Goal: Transaction & Acquisition: Purchase product/service

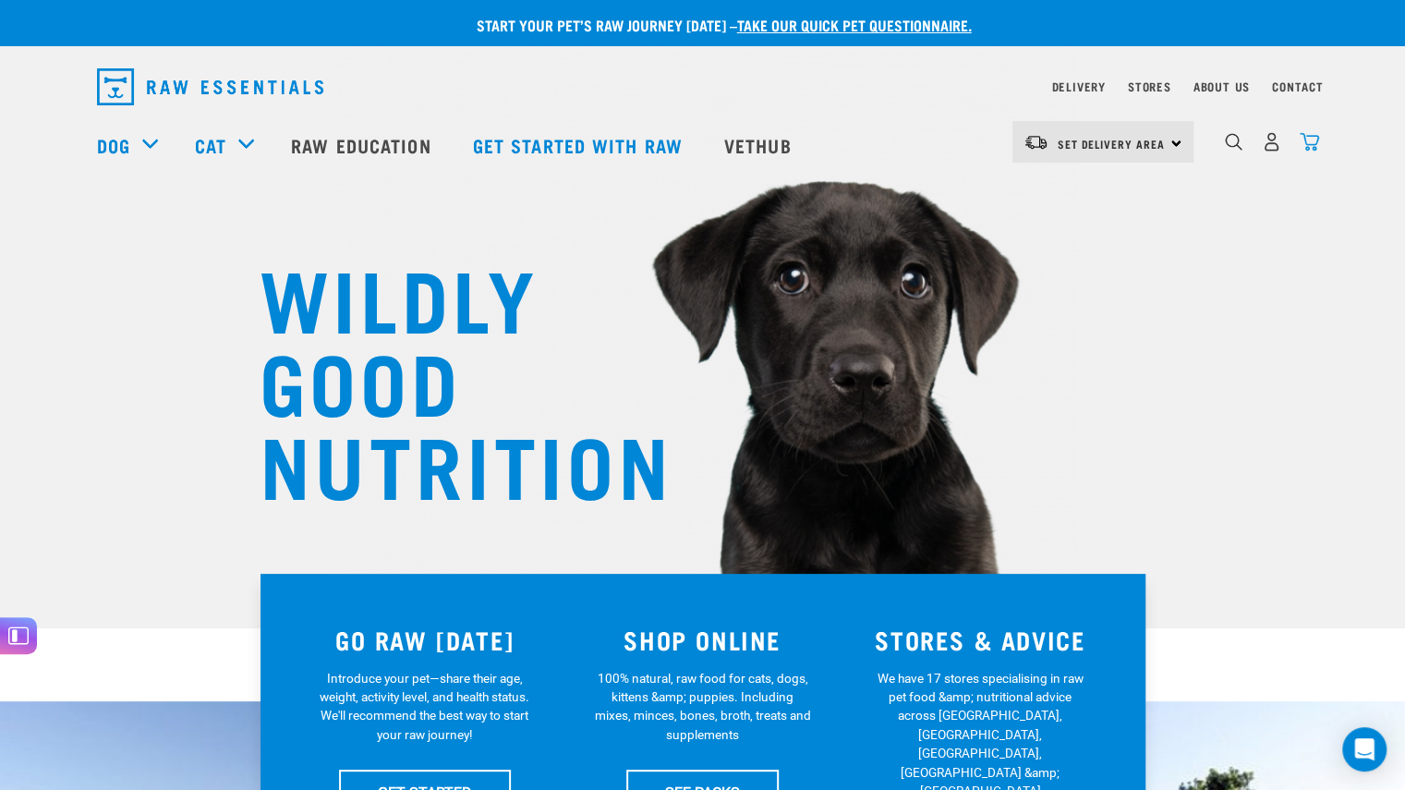
click at [1306, 151] on img "dropdown navigation" at bounding box center [1309, 141] width 19 height 19
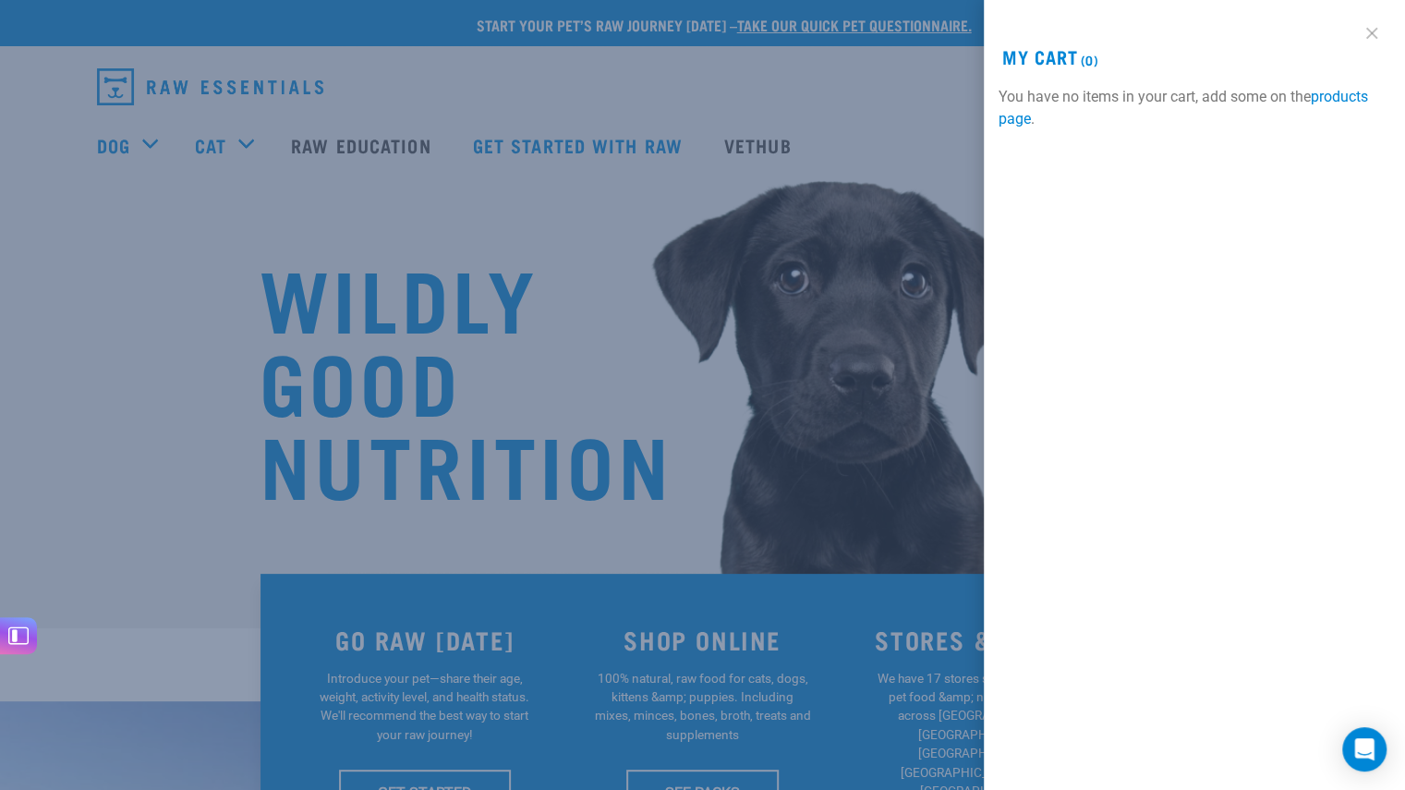
click at [1369, 34] on link at bounding box center [1372, 33] width 30 height 30
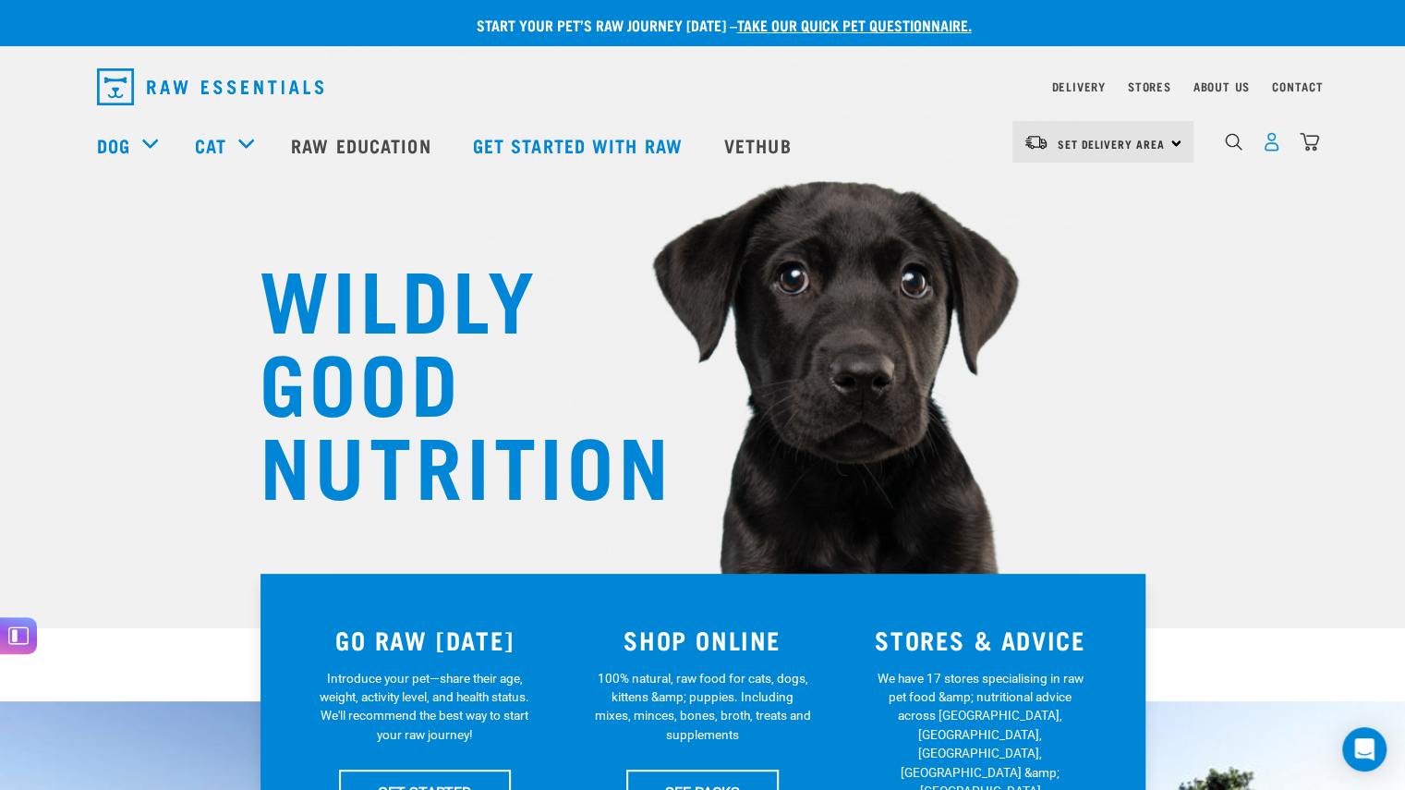
click at [1264, 151] on img "dropdown navigation" at bounding box center [1271, 141] width 19 height 19
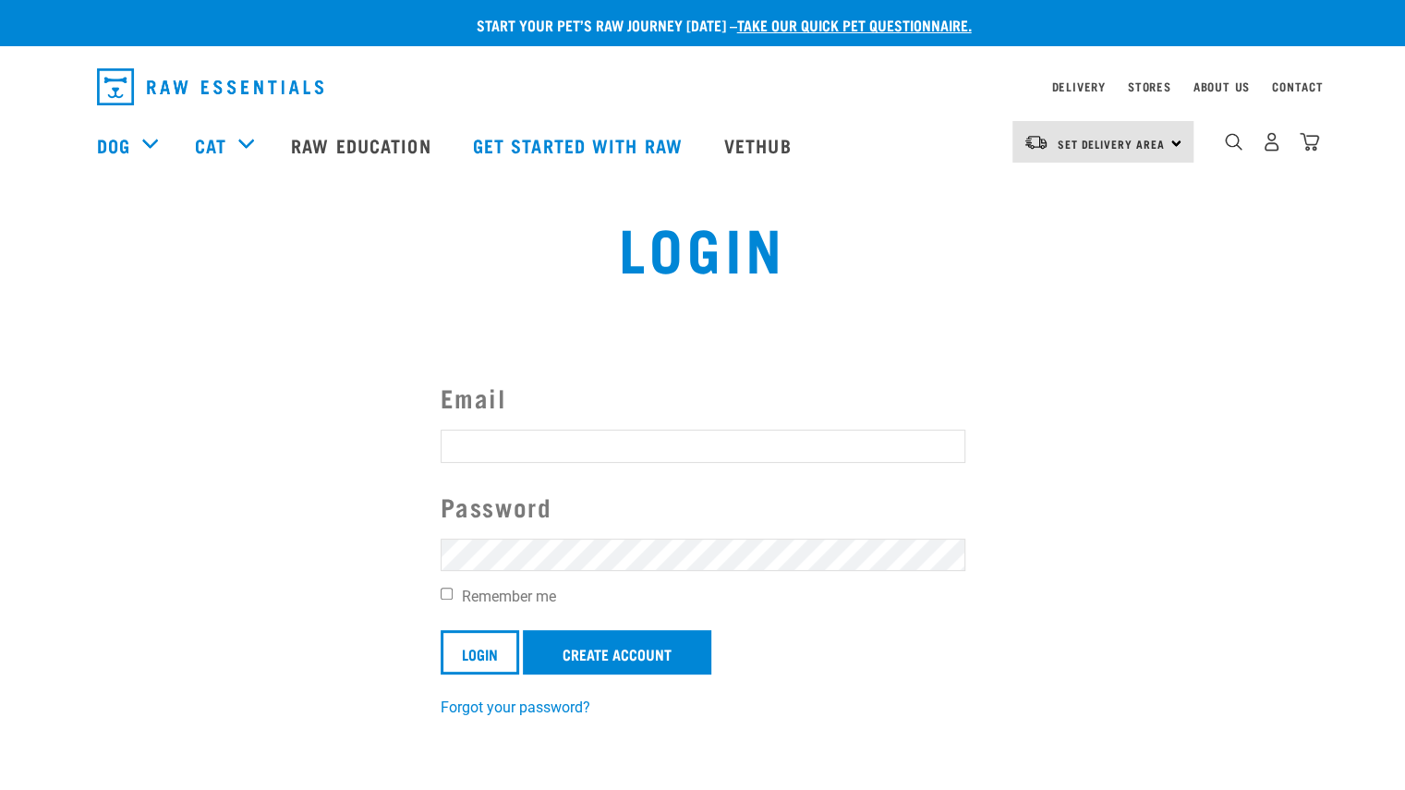
click at [641, 456] on input "Email" at bounding box center [703, 446] width 525 height 33
type input "emijshaw@gmail.com"
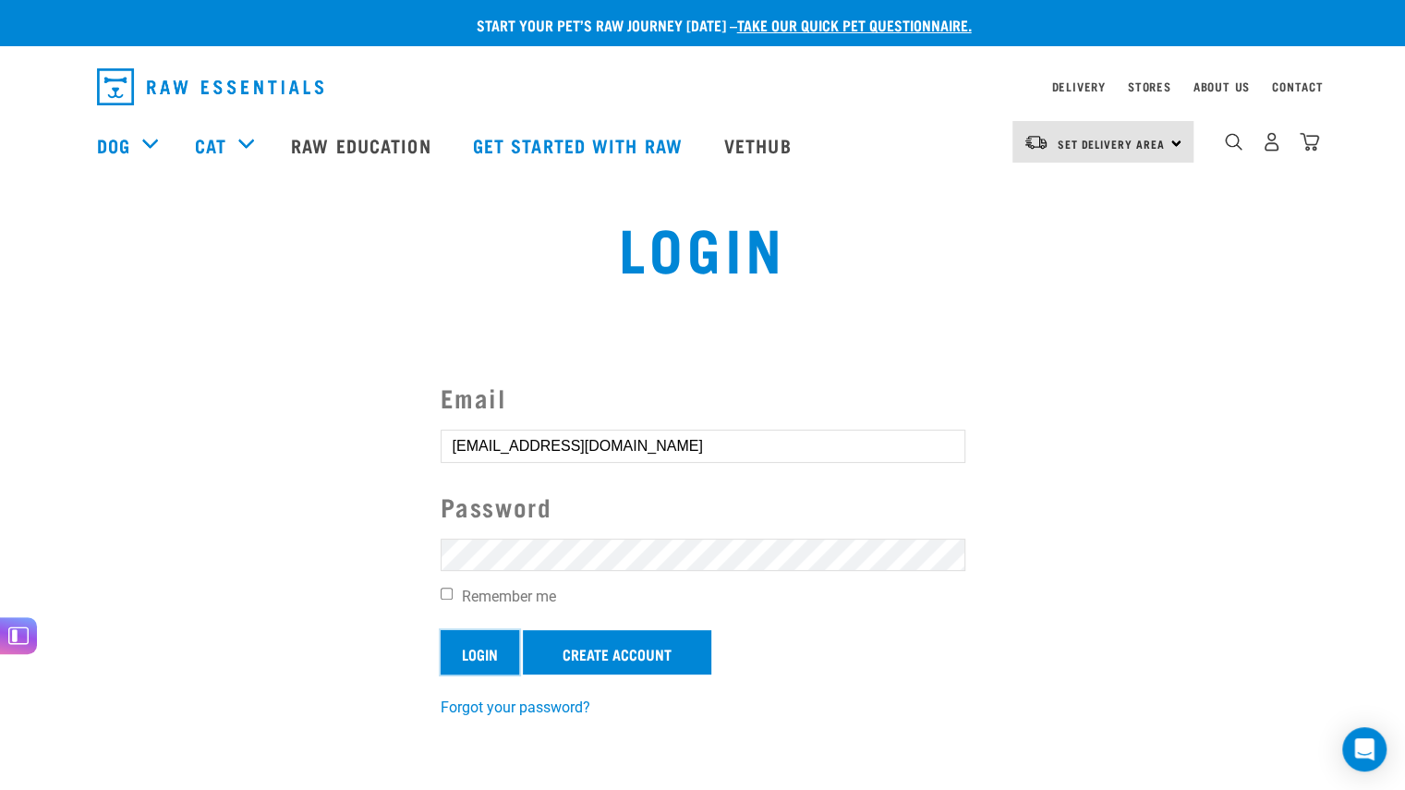
click at [471, 657] on input "Login" at bounding box center [480, 652] width 79 height 44
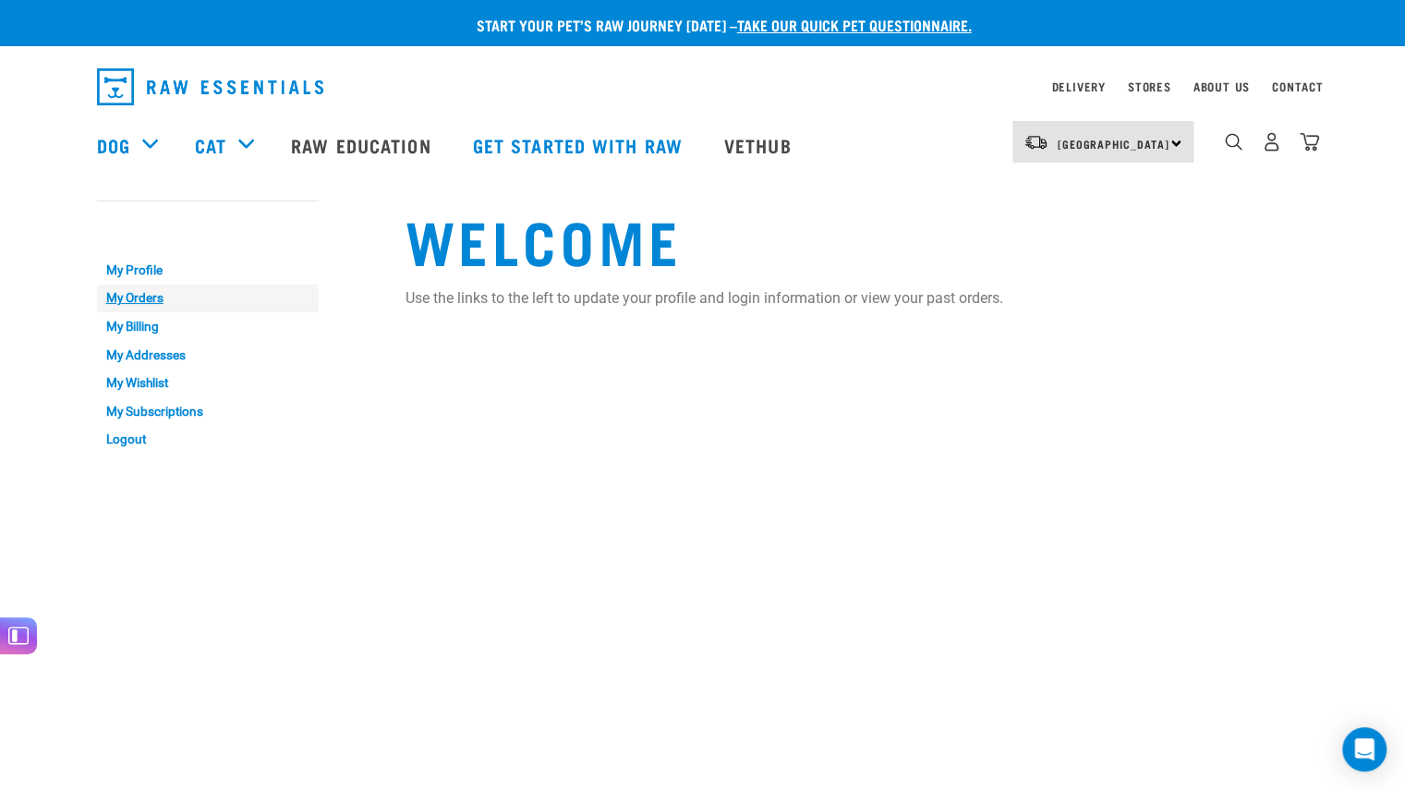
click at [142, 306] on link "My Orders" at bounding box center [208, 299] width 222 height 29
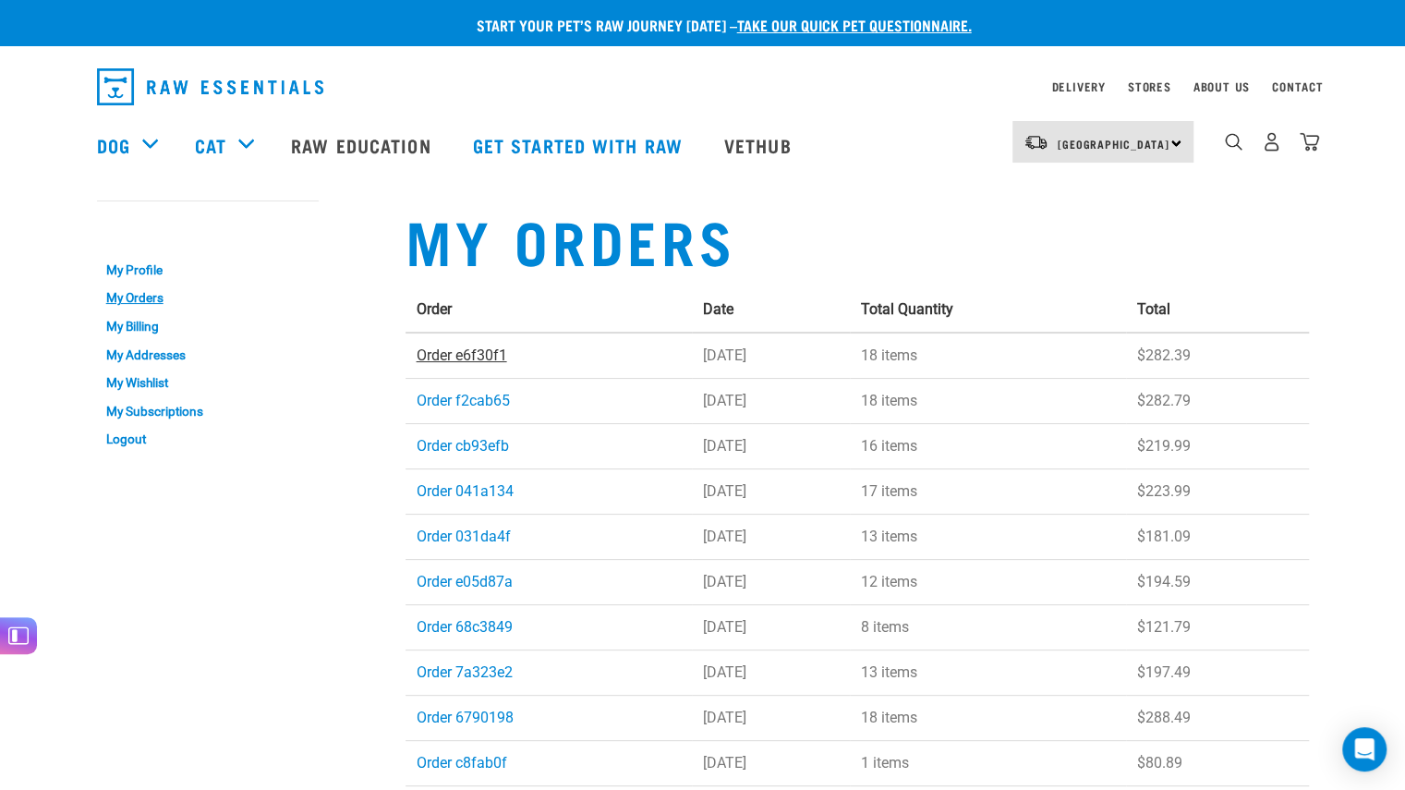
click at [475, 358] on link "Order e6f30f1" at bounding box center [462, 355] width 91 height 18
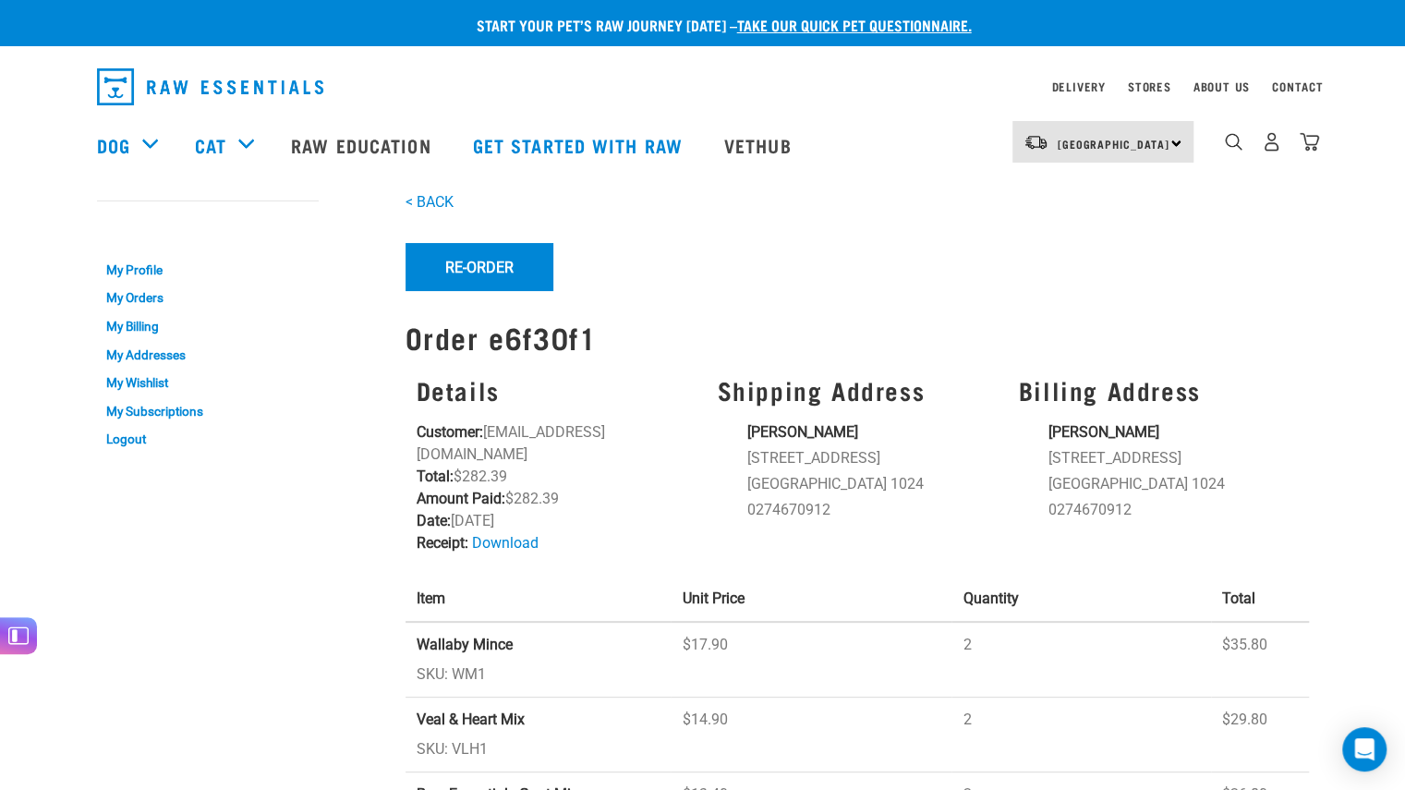
scroll to position [1, 0]
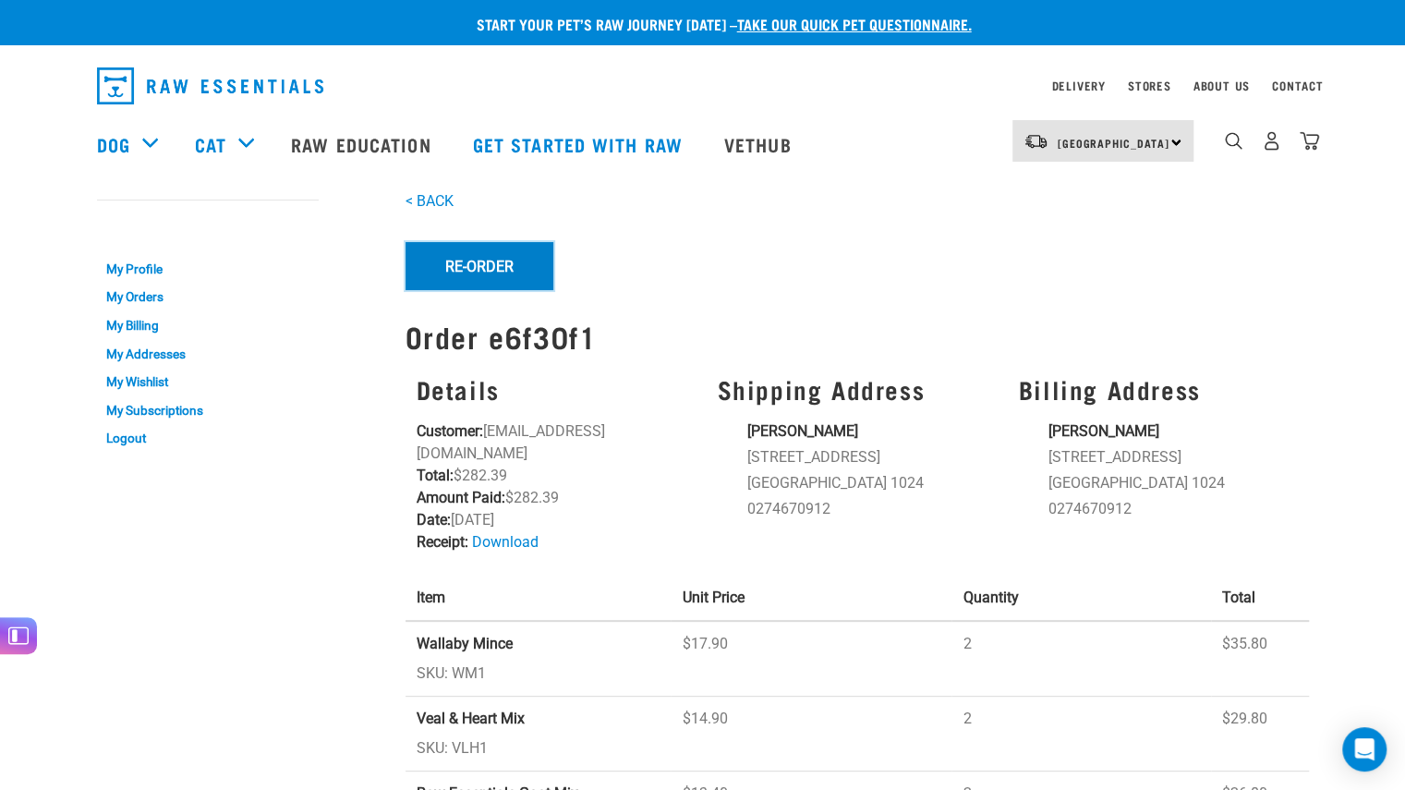
click at [467, 276] on button "Re-Order" at bounding box center [480, 266] width 148 height 48
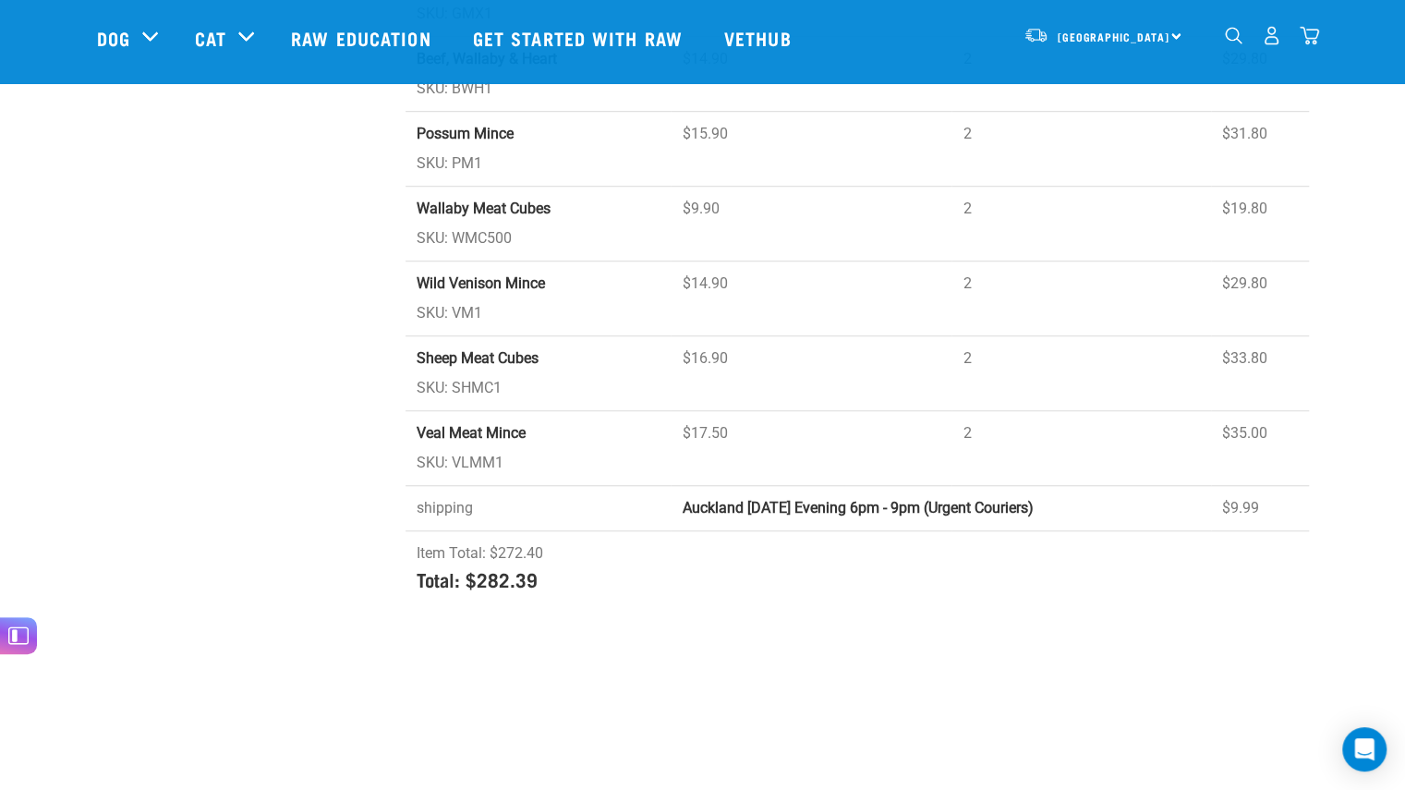
scroll to position [216, 0]
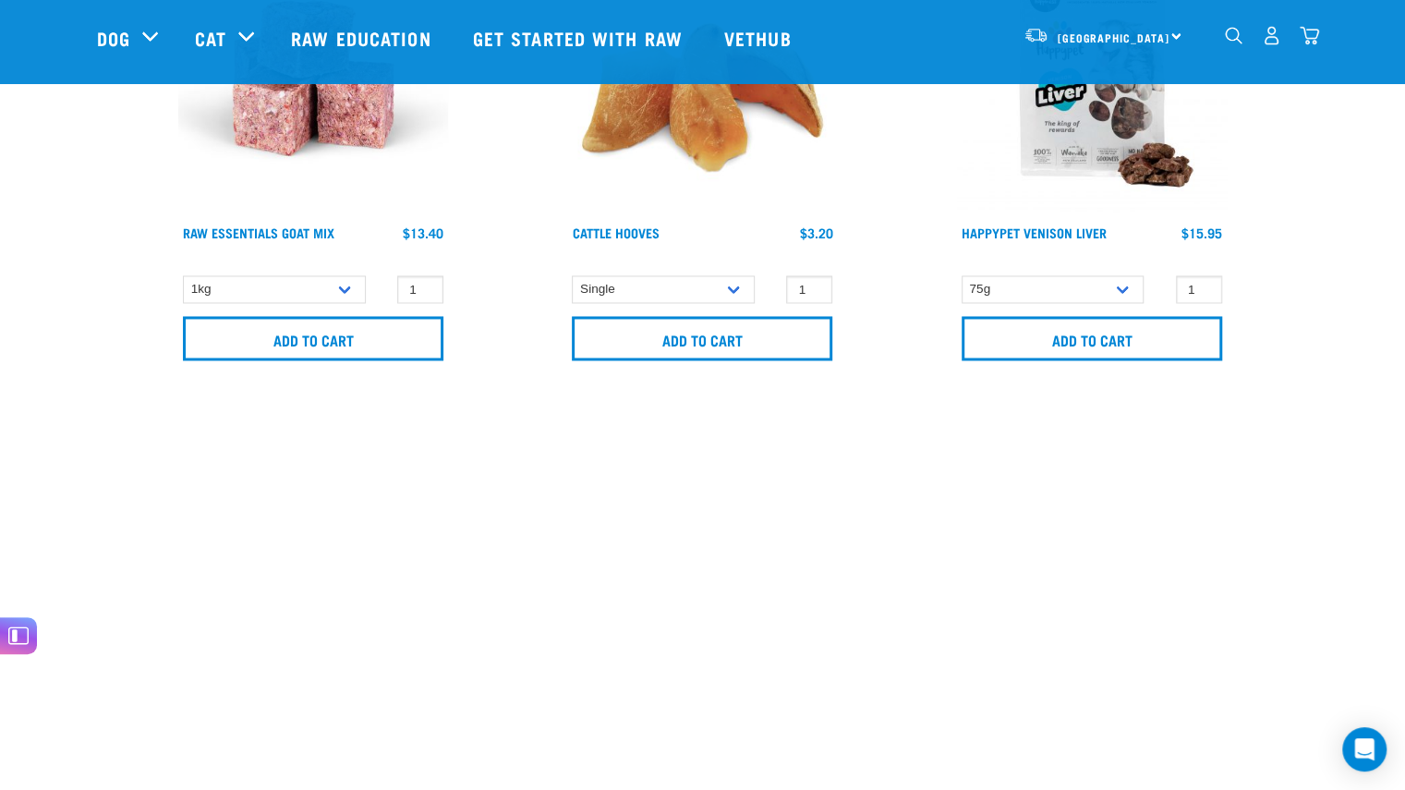
scroll to position [1189, 0]
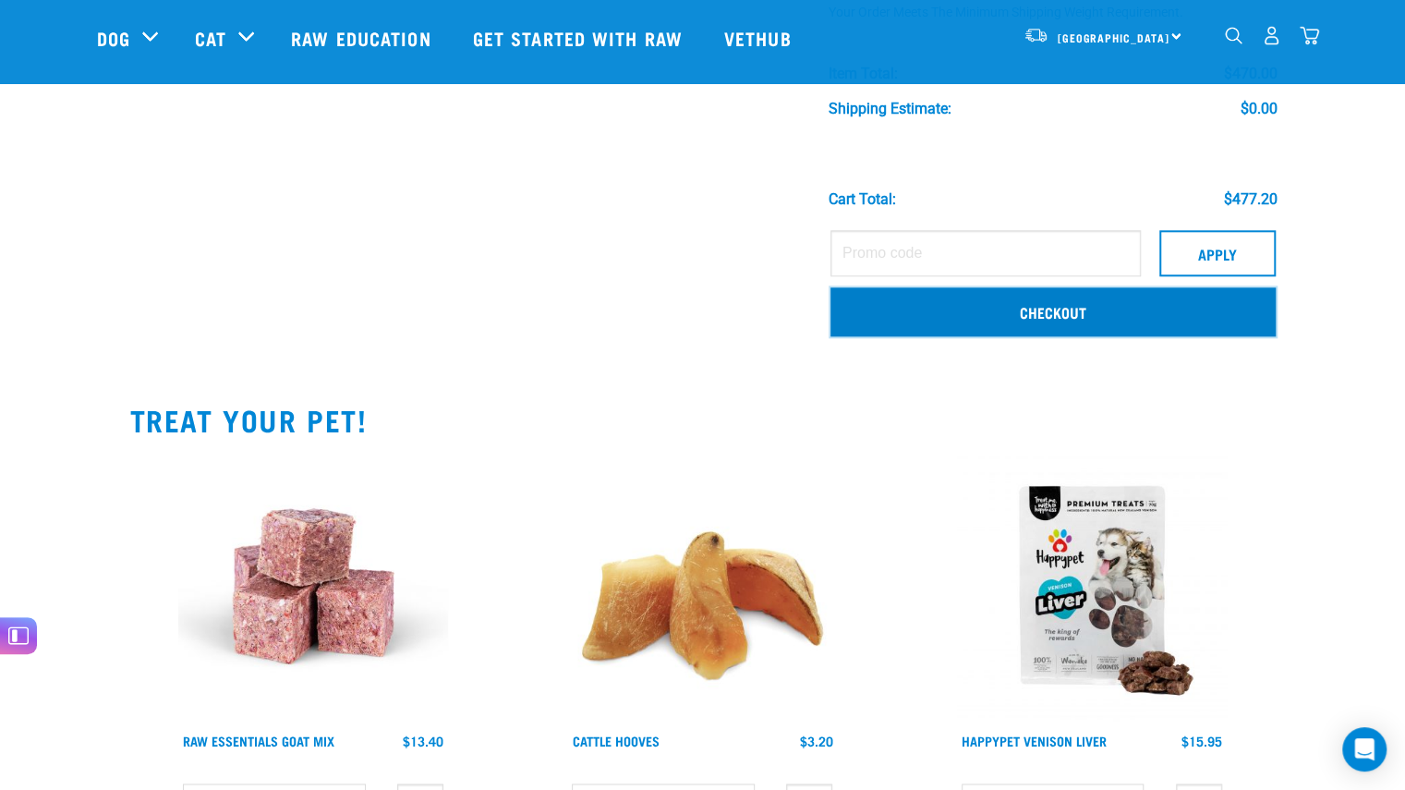
click at [1102, 297] on link "Checkout" at bounding box center [1053, 311] width 445 height 48
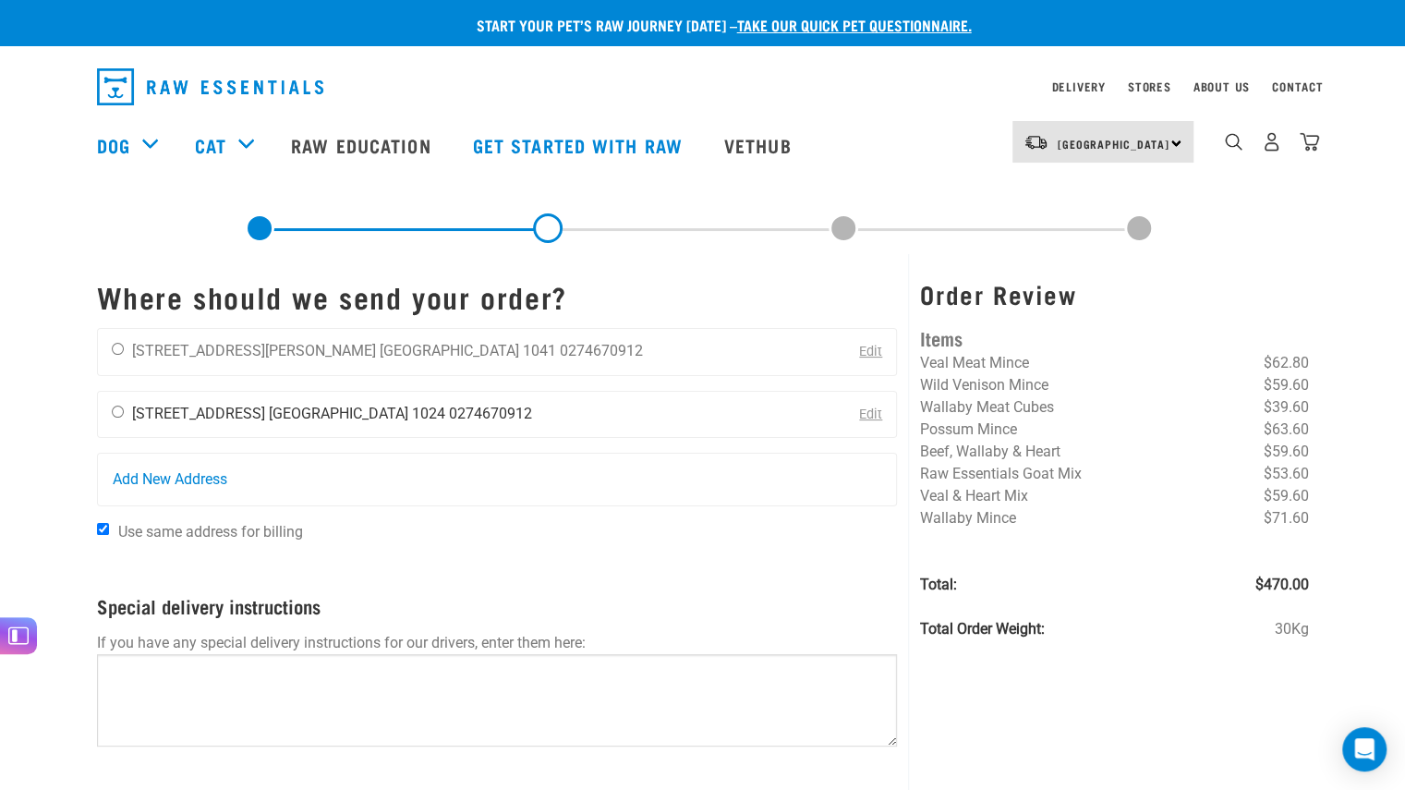
click at [125, 411] on div "Emily Shaw 20 Woodside Road Auckland 1024 0274670912" at bounding box center [322, 415] width 448 height 46
click at [117, 414] on input "radio" at bounding box center [118, 412] width 12 height 12
radio input "true"
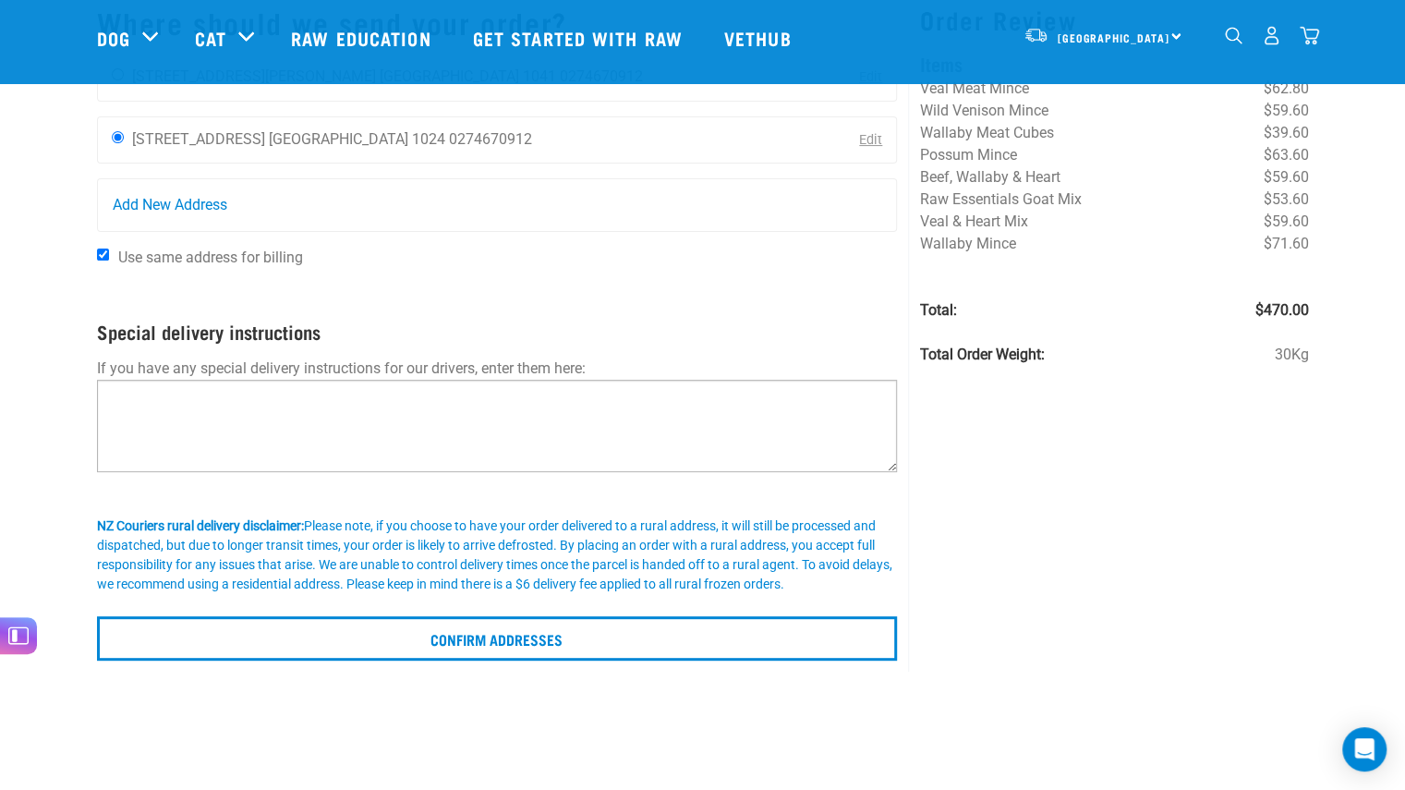
scroll to position [159, 0]
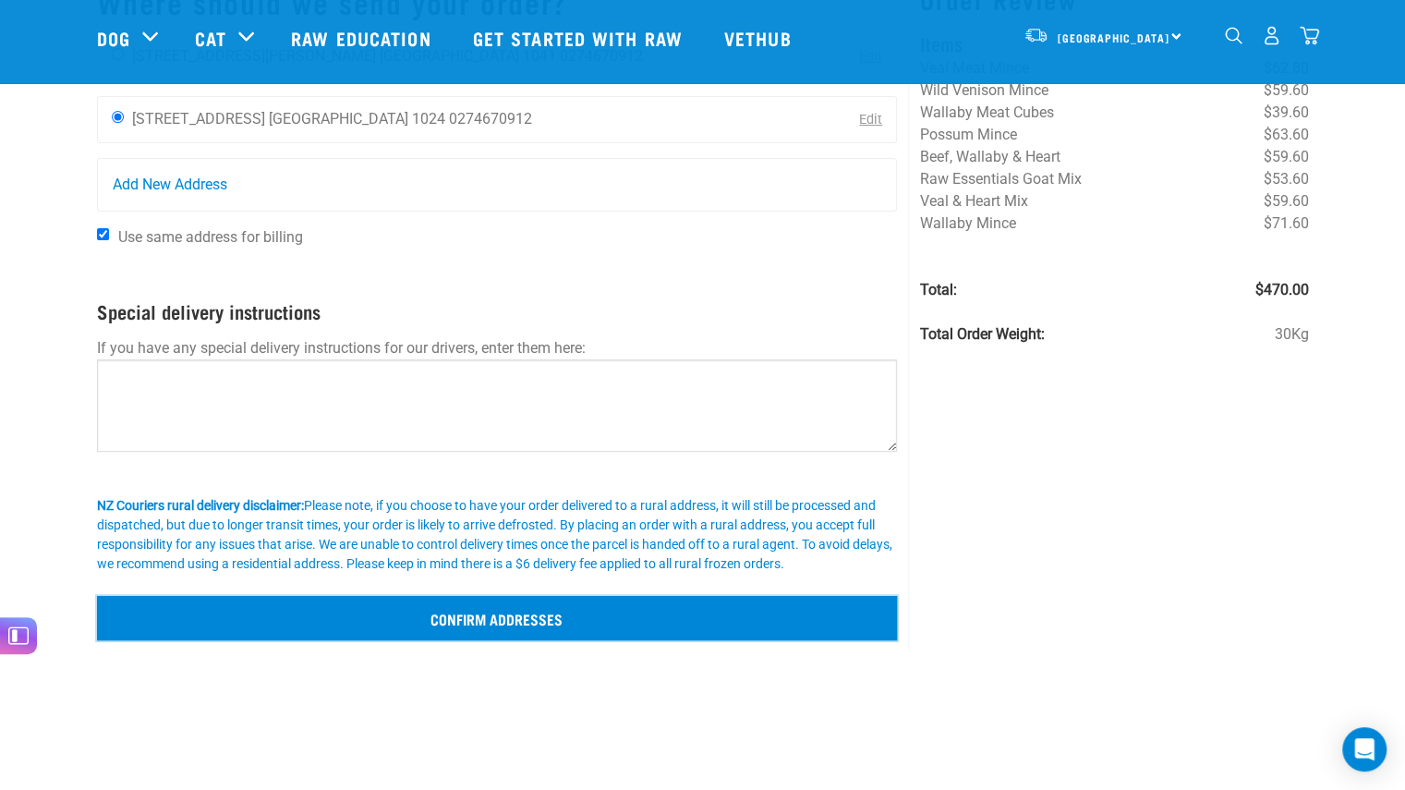
click at [336, 622] on input "Confirm addresses" at bounding box center [497, 618] width 801 height 44
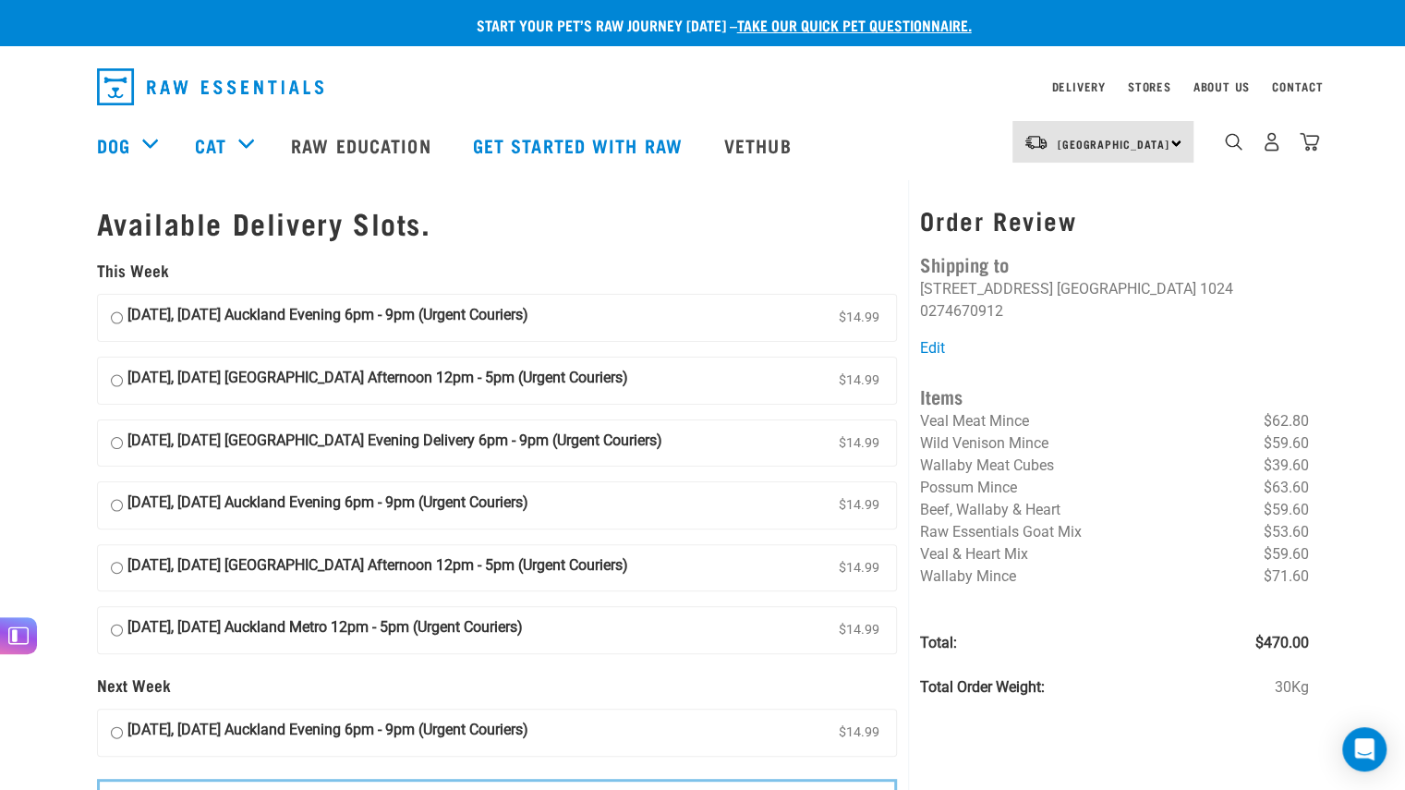
click at [115, 439] on input "04 September, Thursday Auckland Evening Delivery 6pm - 9pm (Urgent Couriers) $1…" at bounding box center [117, 444] width 12 height 28
radio input "true"
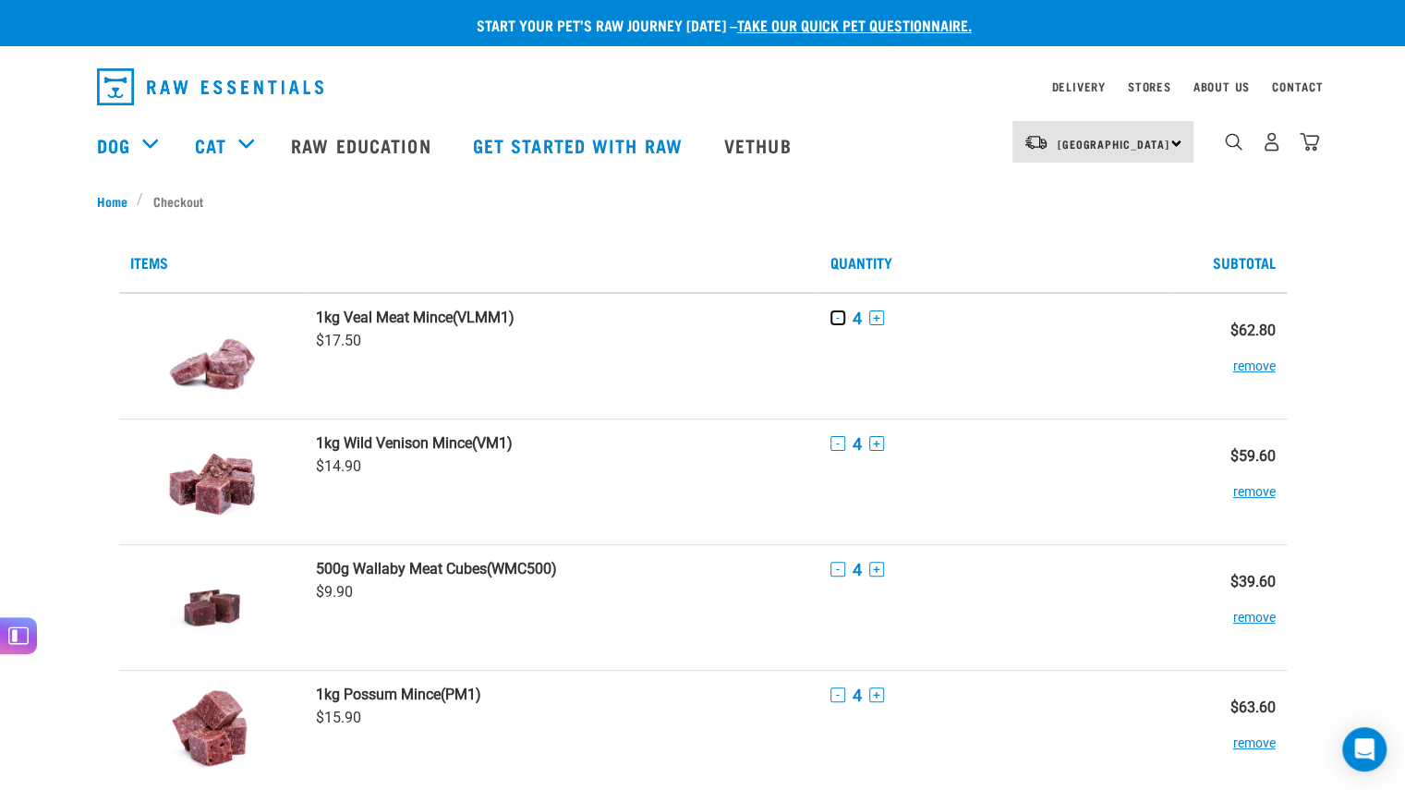
click at [838, 318] on button "-" at bounding box center [838, 317] width 15 height 15
click at [835, 443] on button "-" at bounding box center [838, 443] width 15 height 15
click at [839, 568] on button "-" at bounding box center [838, 569] width 15 height 15
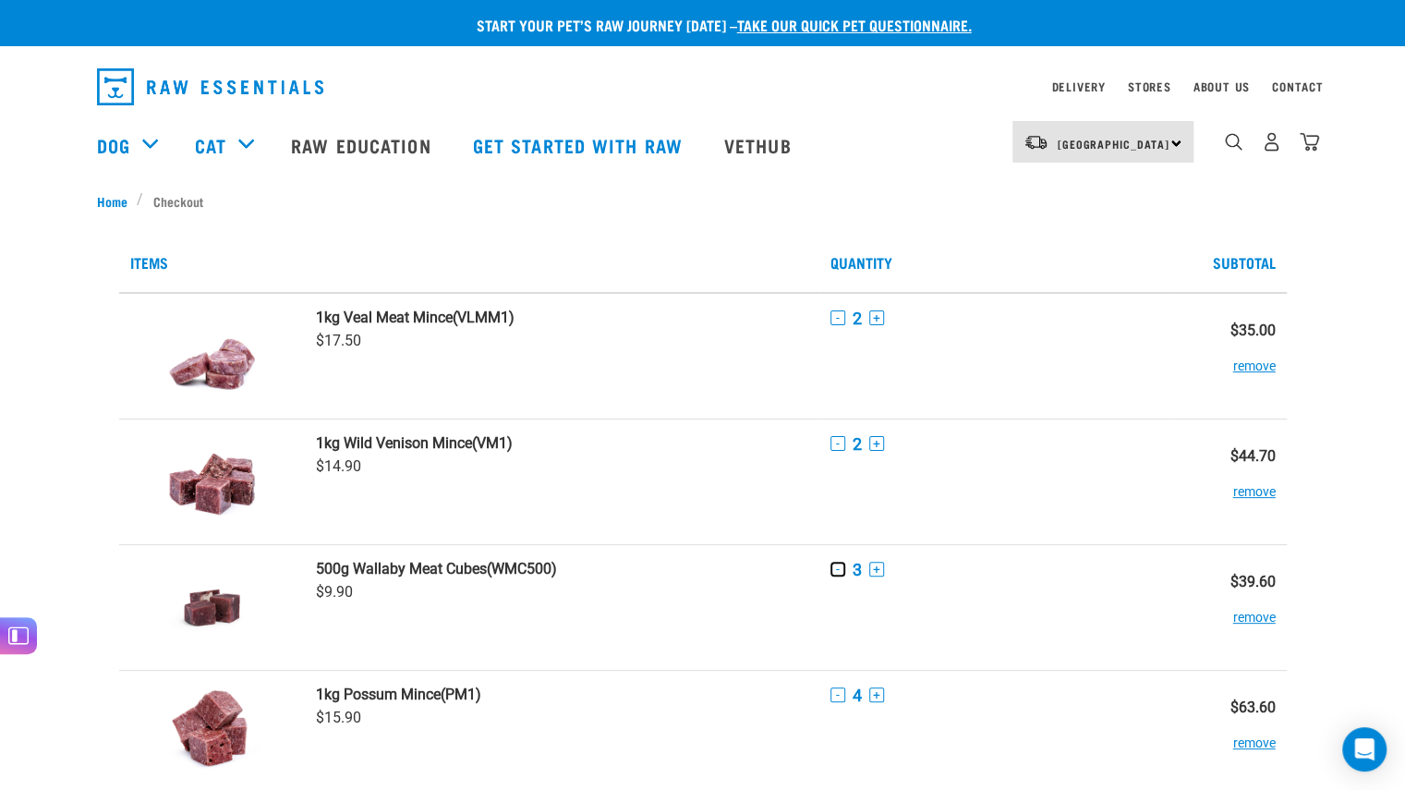
click at [839, 568] on button "-" at bounding box center [838, 569] width 15 height 15
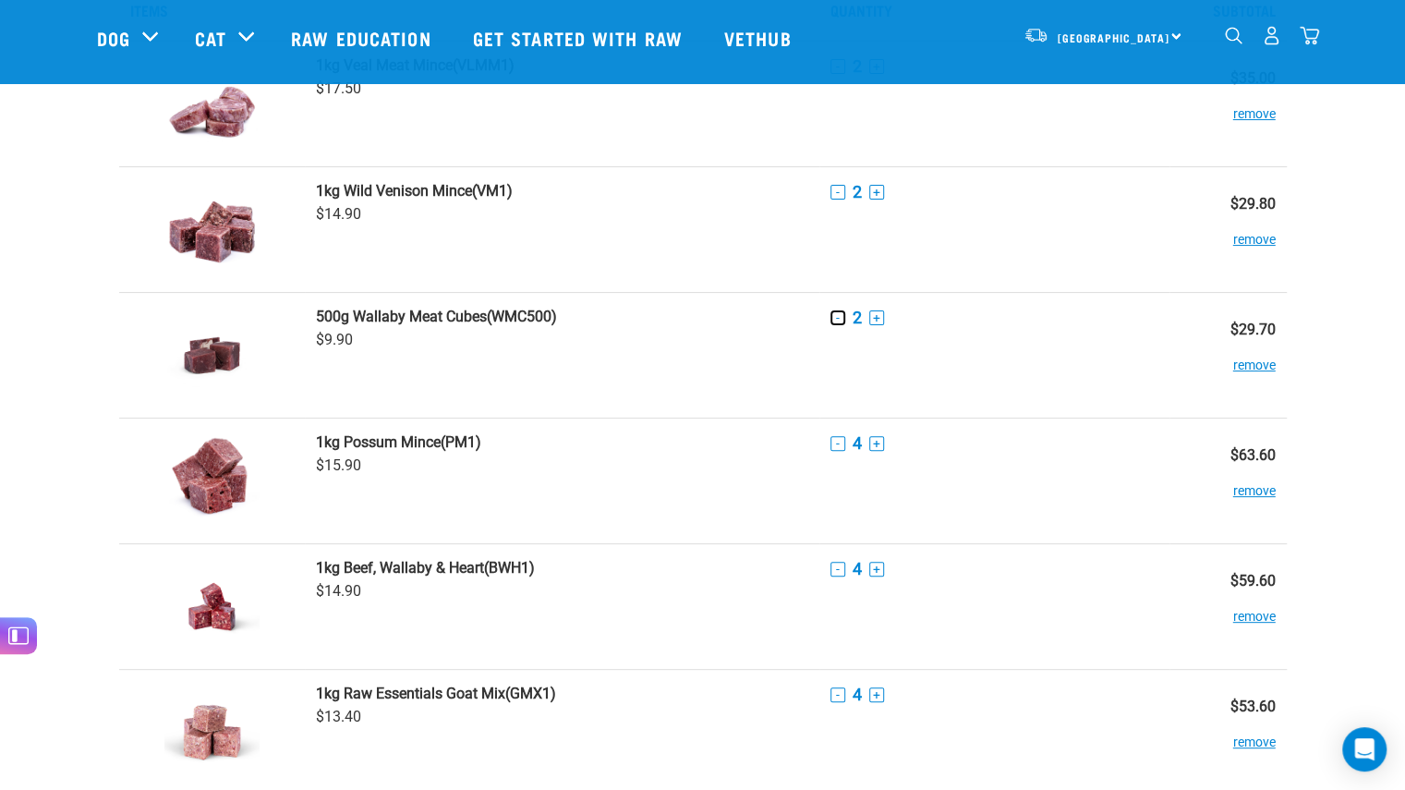
scroll to position [117, 0]
click at [839, 565] on button "-" at bounding box center [838, 568] width 15 height 15
click at [839, 687] on button "-" at bounding box center [838, 693] width 15 height 15
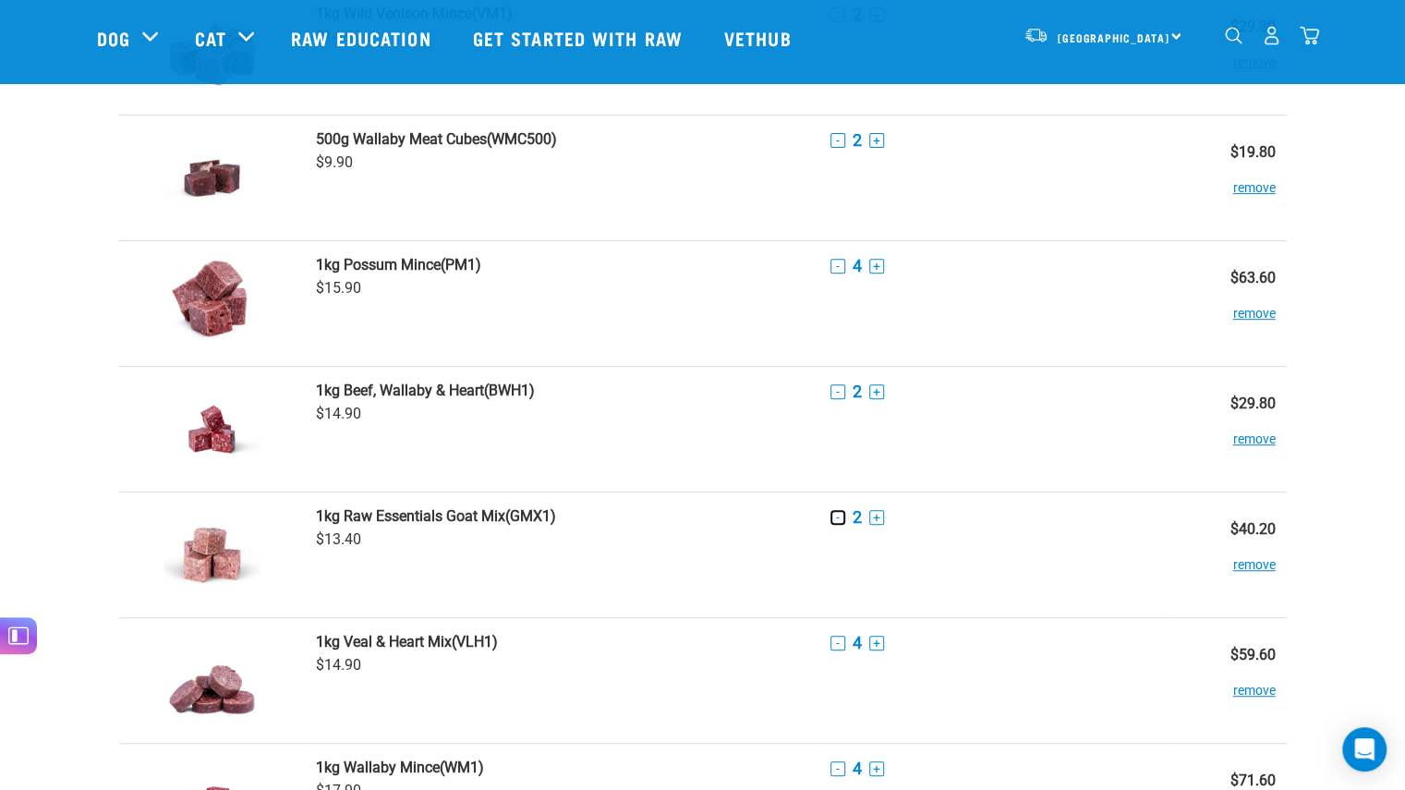
scroll to position [297, 0]
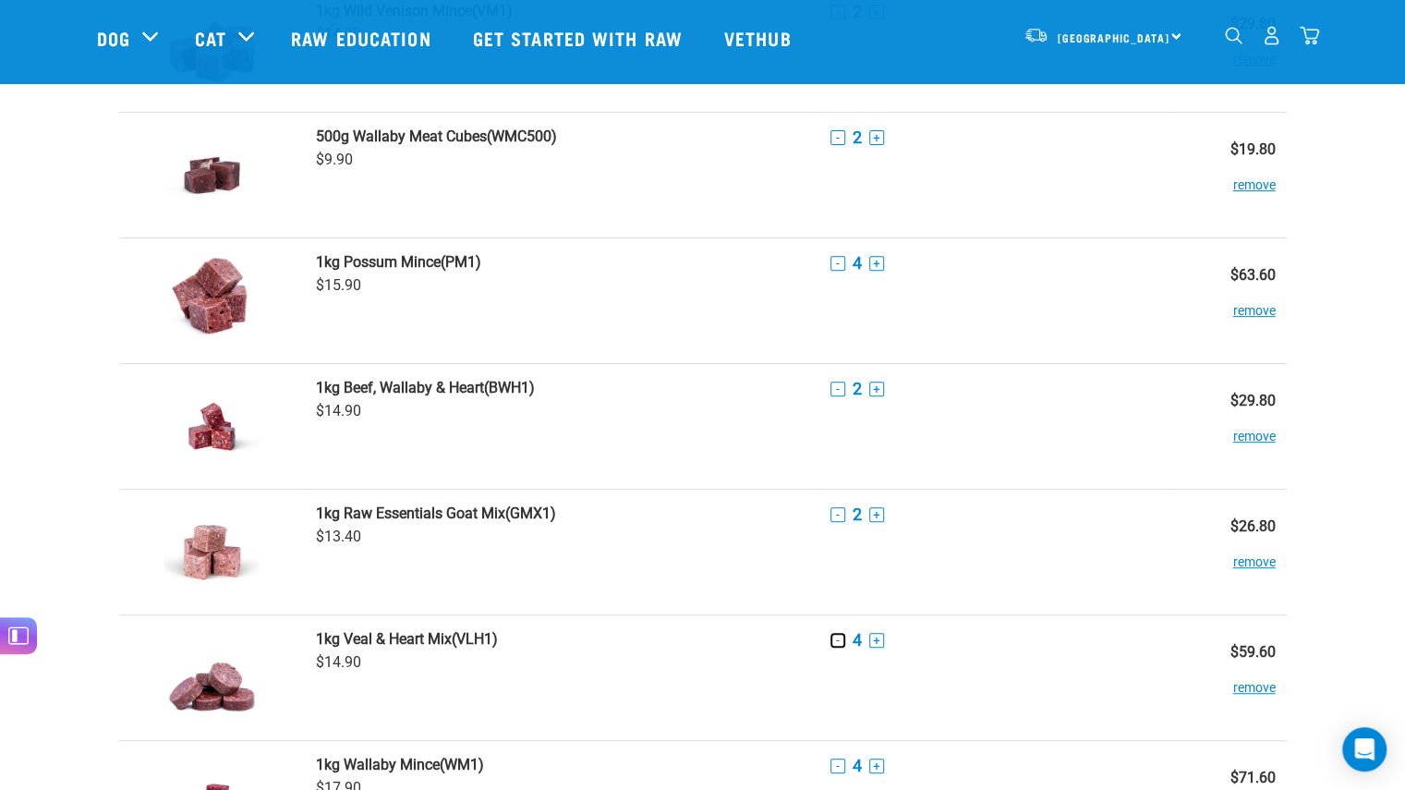
click at [832, 637] on button "-" at bounding box center [838, 640] width 15 height 15
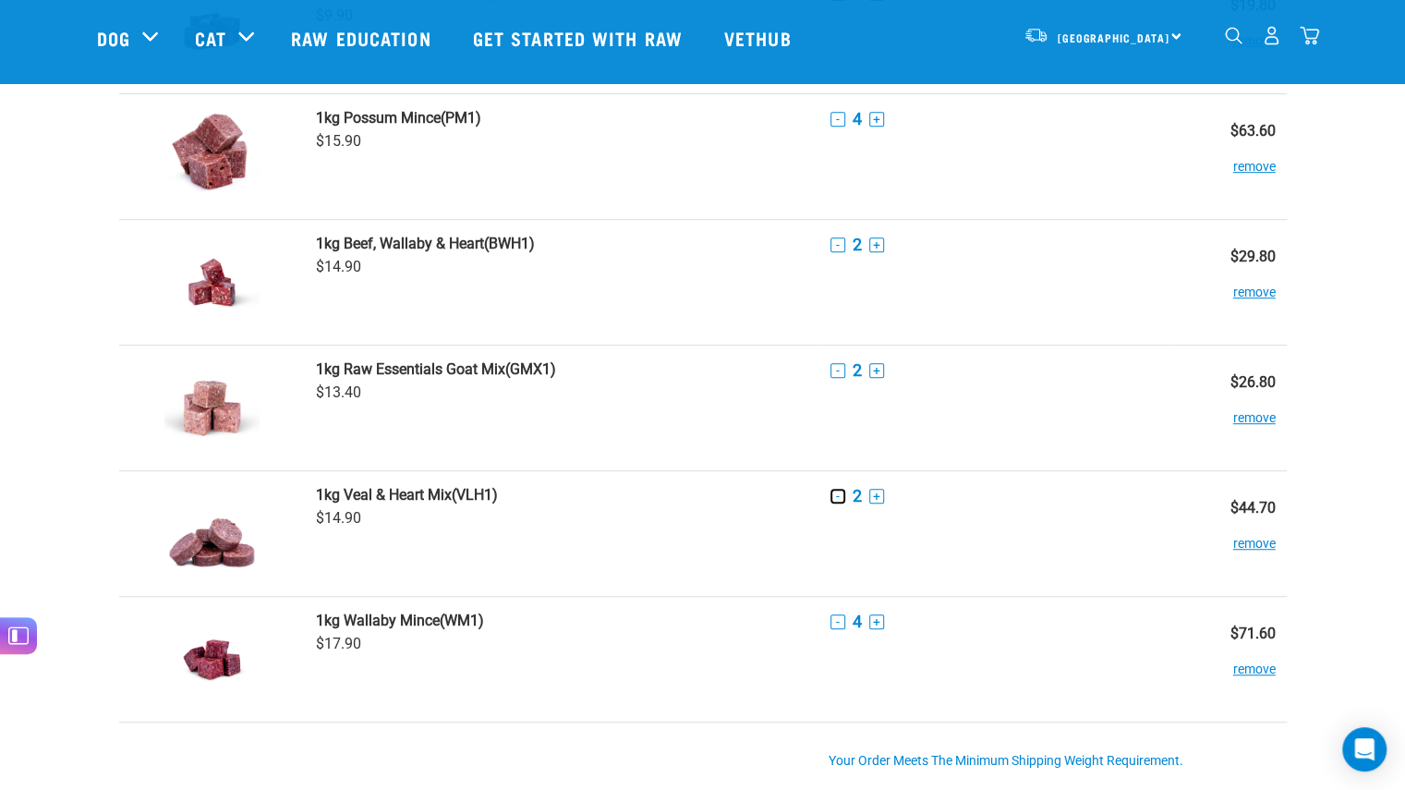
scroll to position [443, 0]
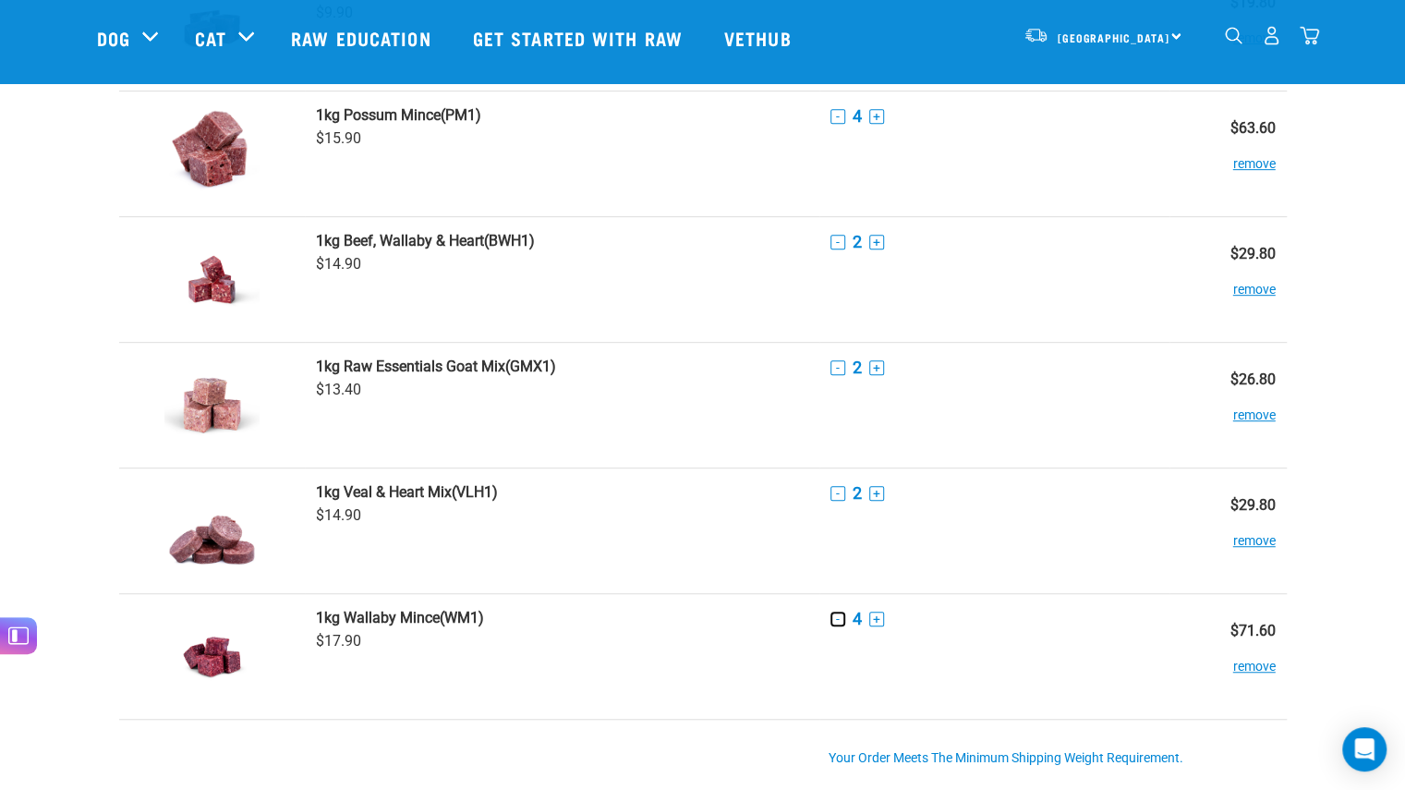
click at [836, 616] on button "-" at bounding box center [838, 619] width 15 height 15
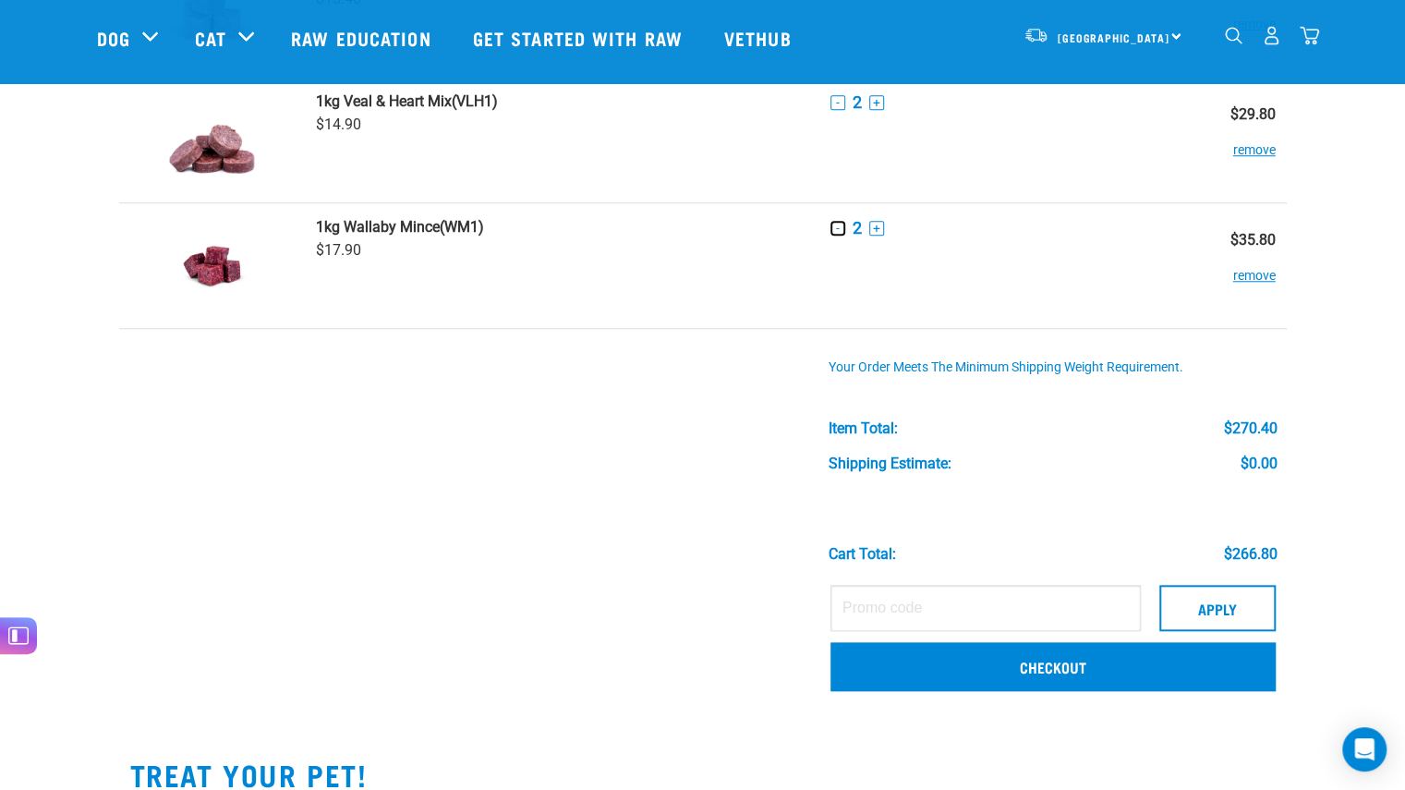
scroll to position [836, 0]
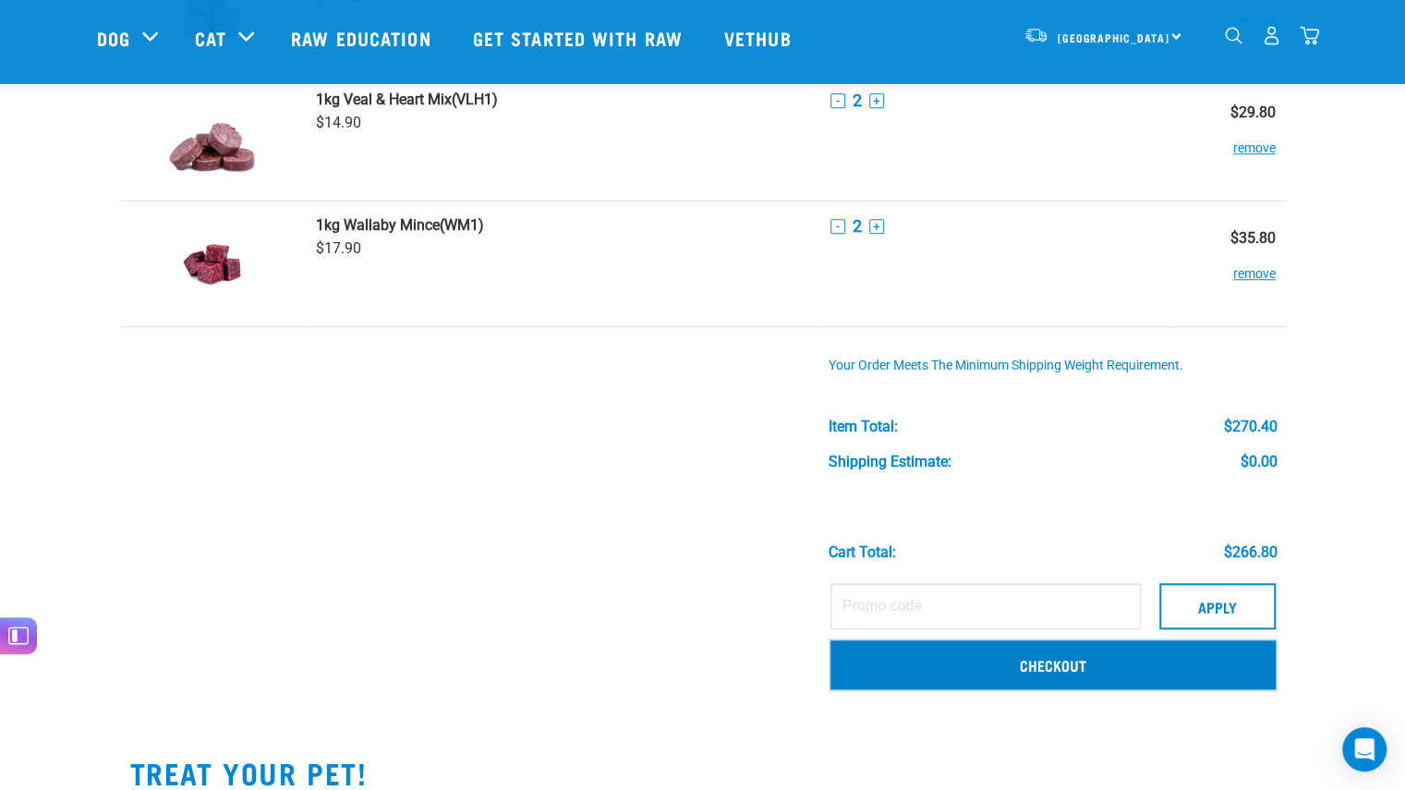
click at [1003, 667] on link "Checkout" at bounding box center [1053, 664] width 445 height 48
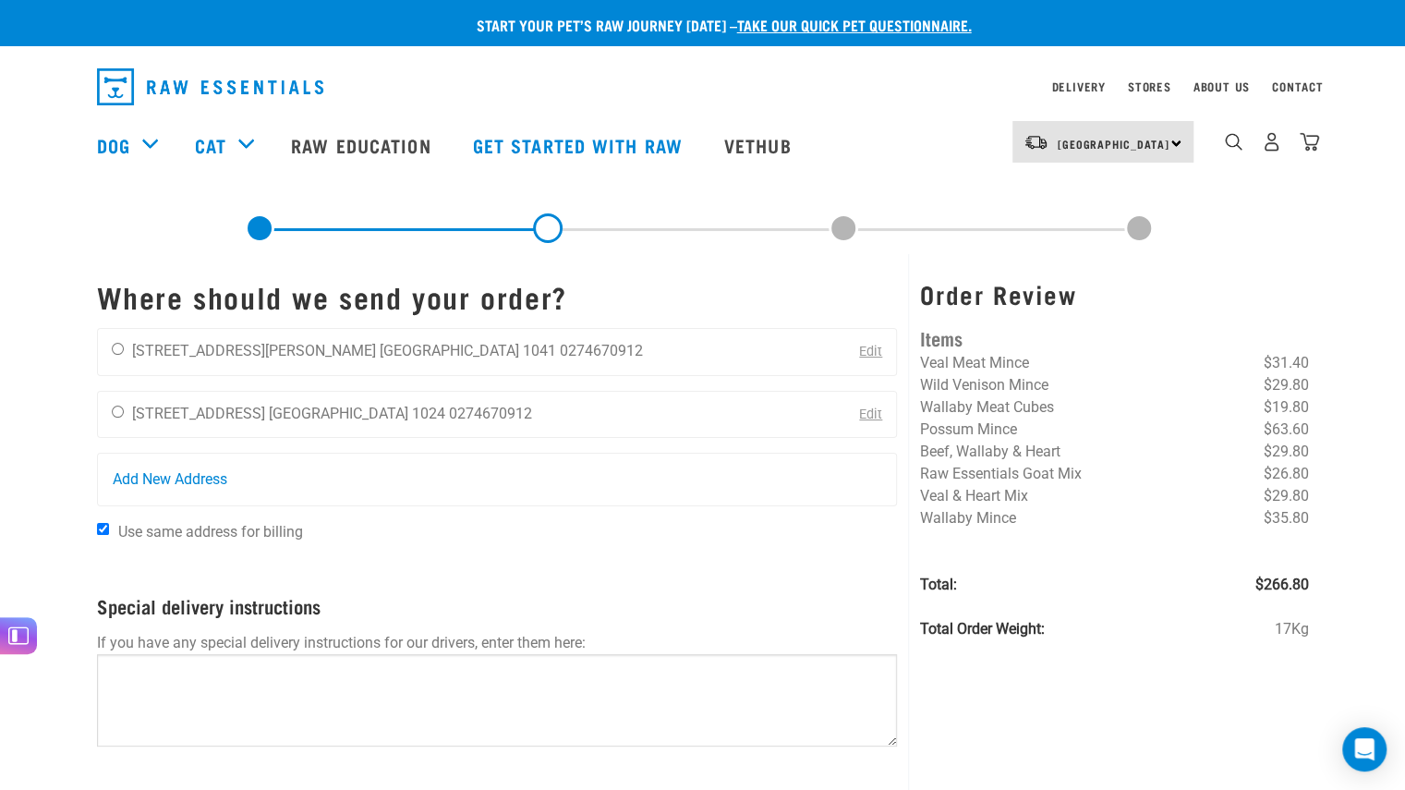
click at [597, 410] on div "[PERSON_NAME] [STREET_ADDRESS] [GEOGRAPHIC_DATA] 1024 0274670912 Edit" at bounding box center [497, 415] width 801 height 48
click at [127, 409] on div "Emily Shaw 20 Woodside Road Auckland 1024 0274670912" at bounding box center [322, 415] width 448 height 46
click at [114, 411] on input "radio" at bounding box center [118, 412] width 12 height 12
radio input "true"
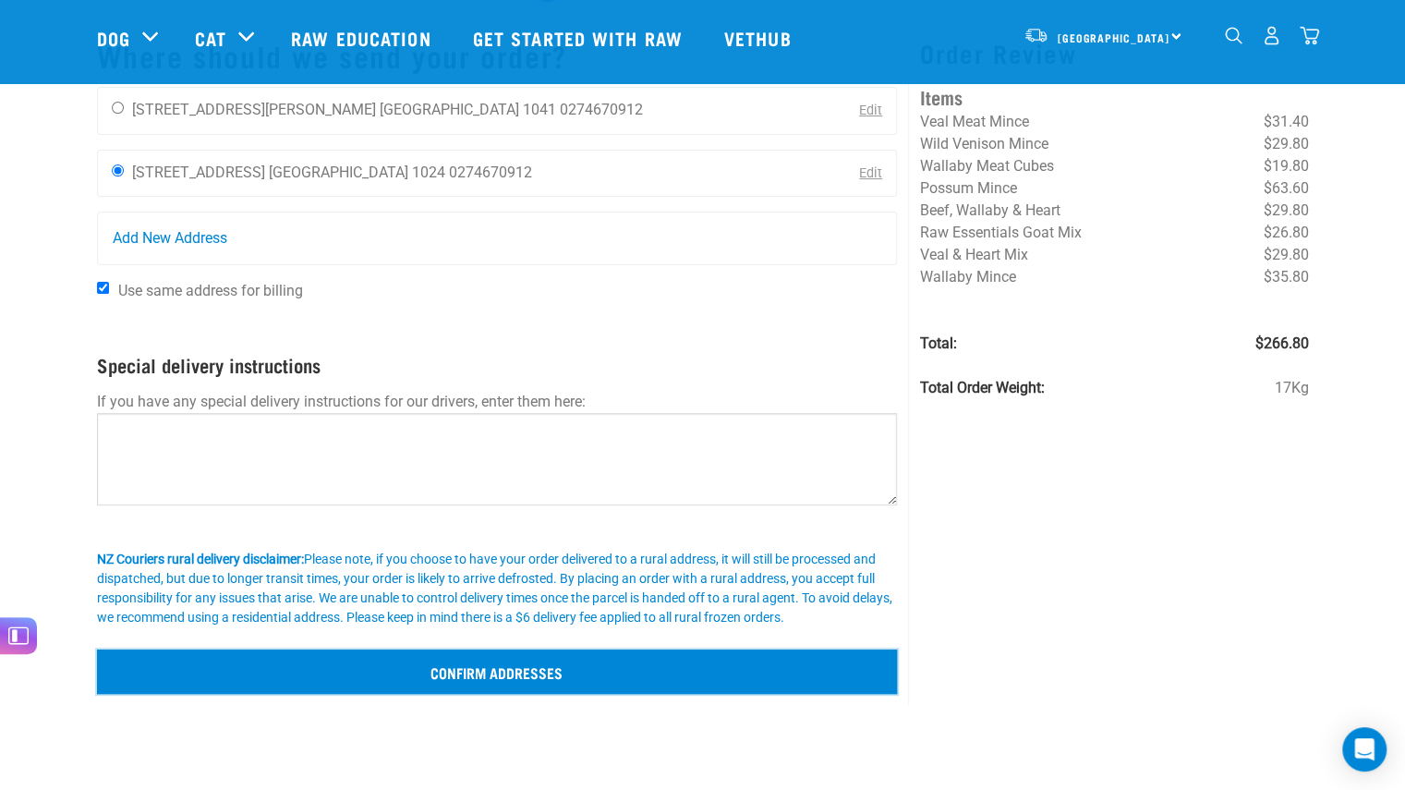
click at [349, 661] on input "Confirm addresses" at bounding box center [497, 672] width 801 height 44
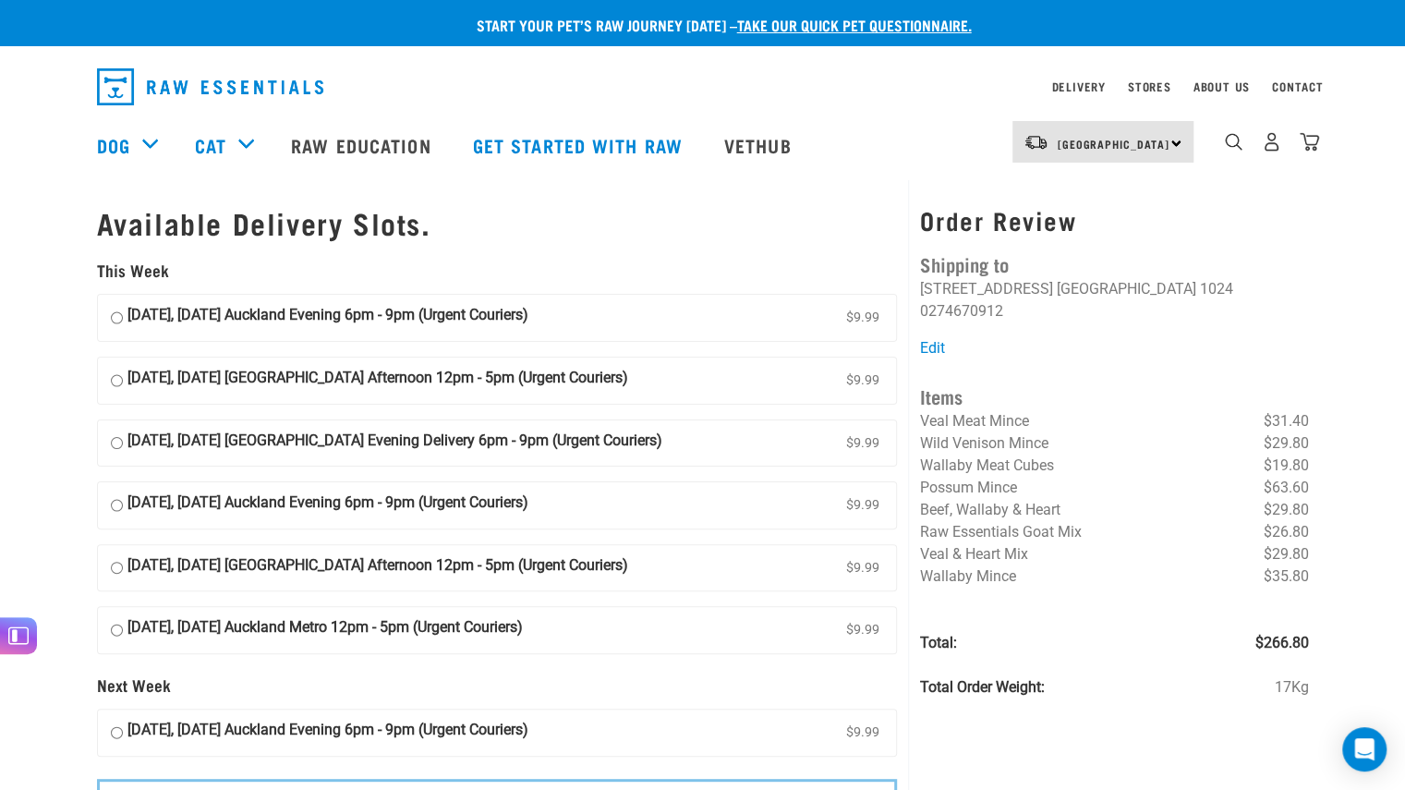
click at [357, 391] on strong "03 September, Wednesday Auckland Afternoon 12pm - 5pm (Urgent Couriers)" at bounding box center [378, 381] width 501 height 28
click at [123, 391] on input "03 September, Wednesday Auckland Afternoon 12pm - 5pm (Urgent Couriers) $9.99" at bounding box center [117, 381] width 12 height 28
radio input "true"
click at [330, 434] on strong "04 September, Thursday Auckland Evening Delivery 6pm - 9pm (Urgent Couriers)" at bounding box center [395, 444] width 535 height 28
click at [123, 434] on input "04 September, Thursday Auckland Evening Delivery 6pm - 9pm (Urgent Couriers) $9…" at bounding box center [117, 444] width 12 height 28
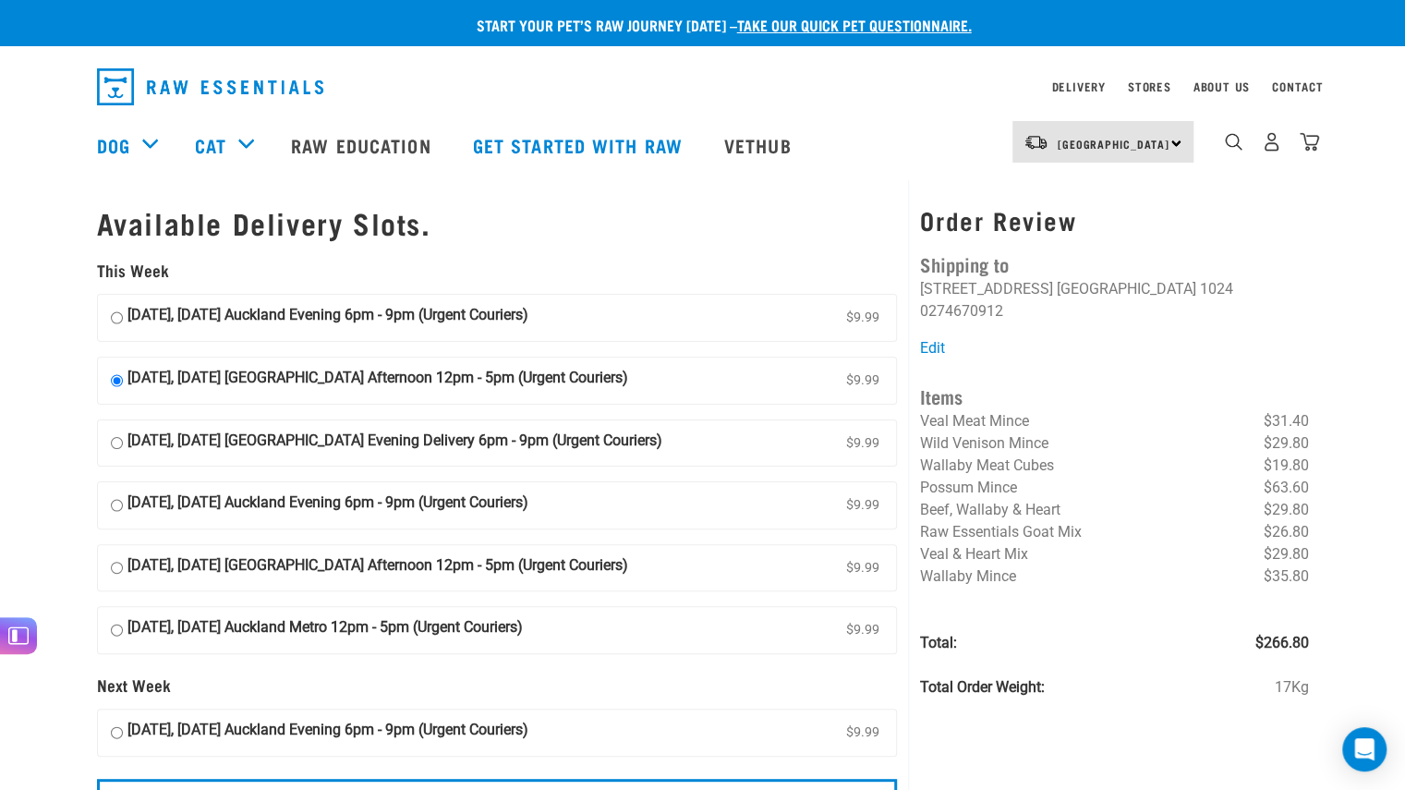
radio input "true"
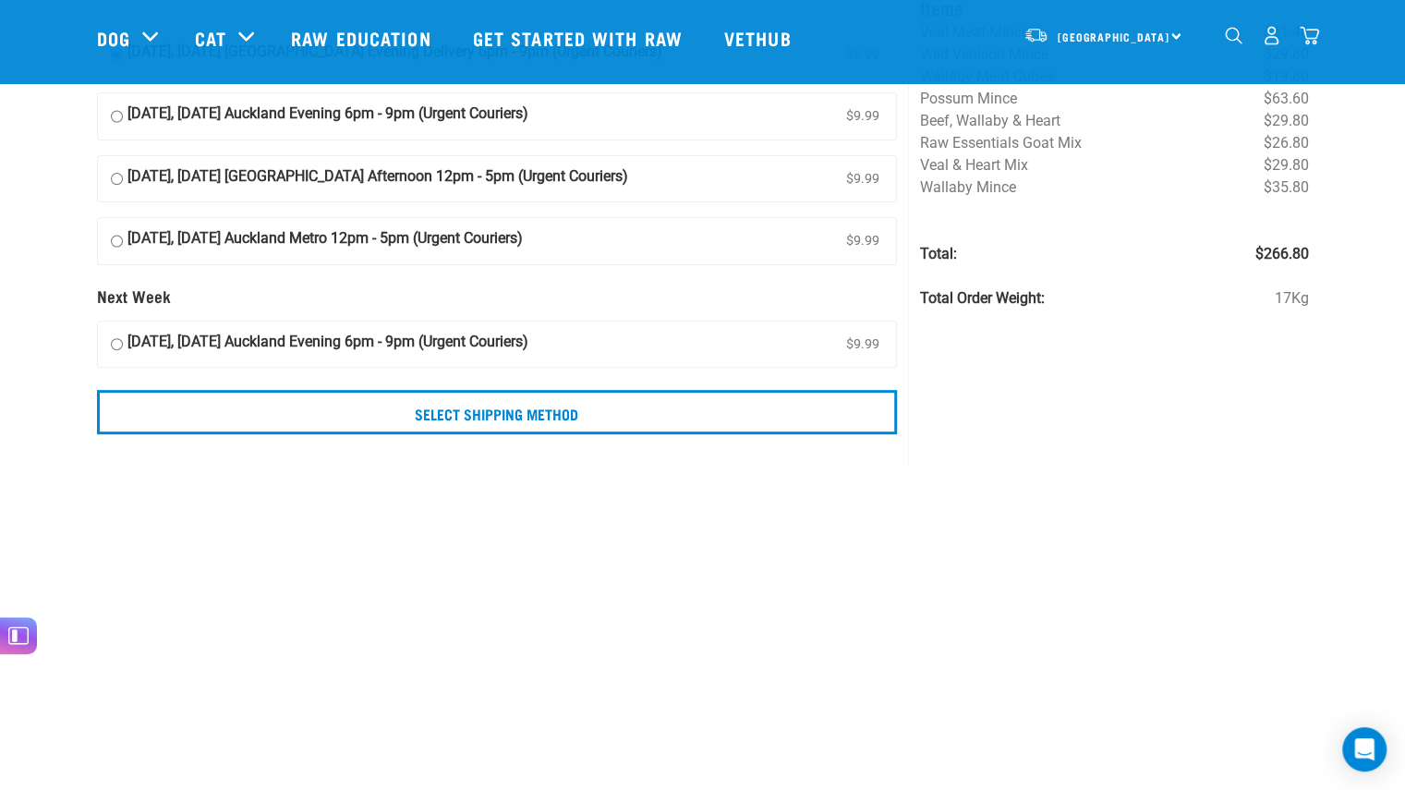
scroll to position [254, 0]
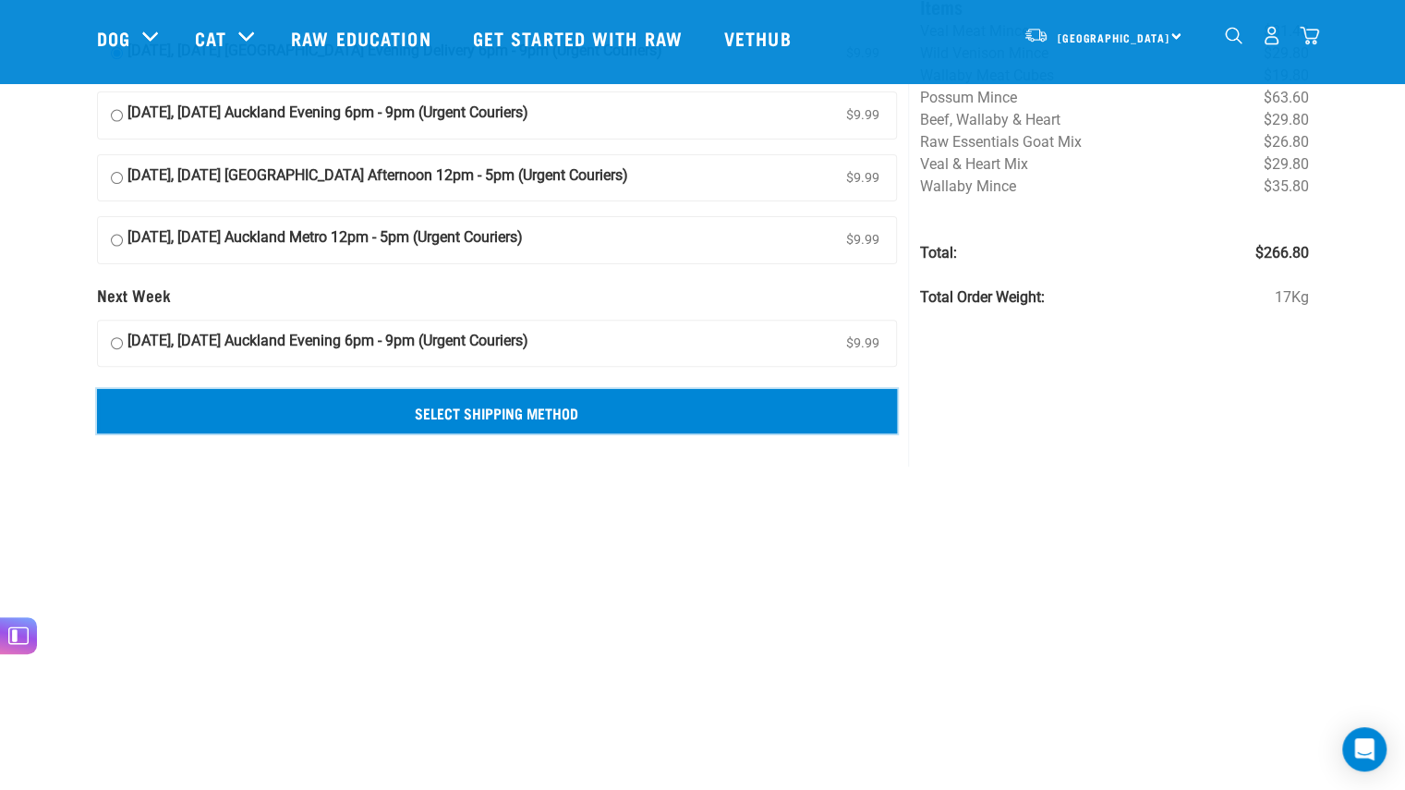
click at [475, 415] on input "Select Shipping Method" at bounding box center [497, 411] width 801 height 44
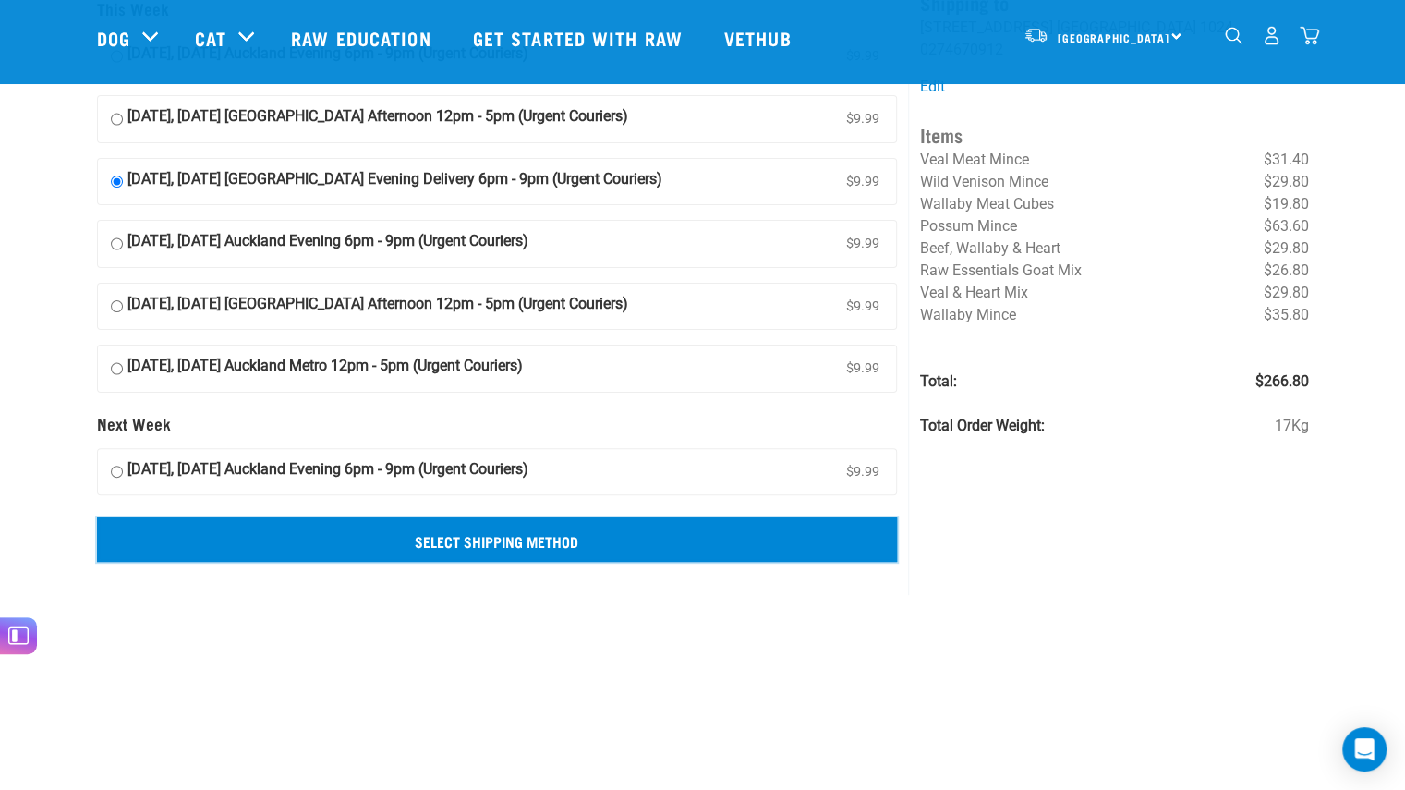
scroll to position [127, 0]
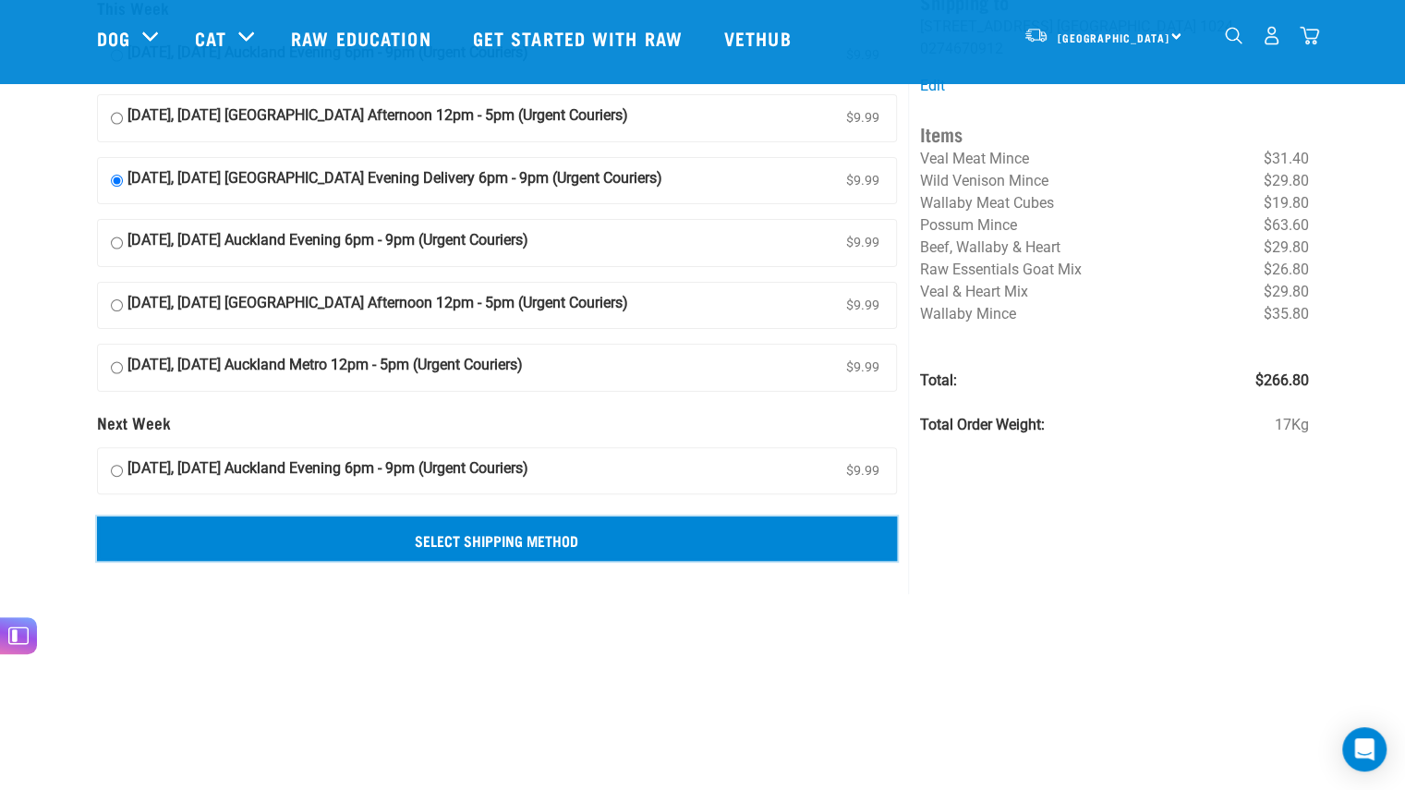
click at [560, 533] on input "Select Shipping Method" at bounding box center [497, 538] width 801 height 44
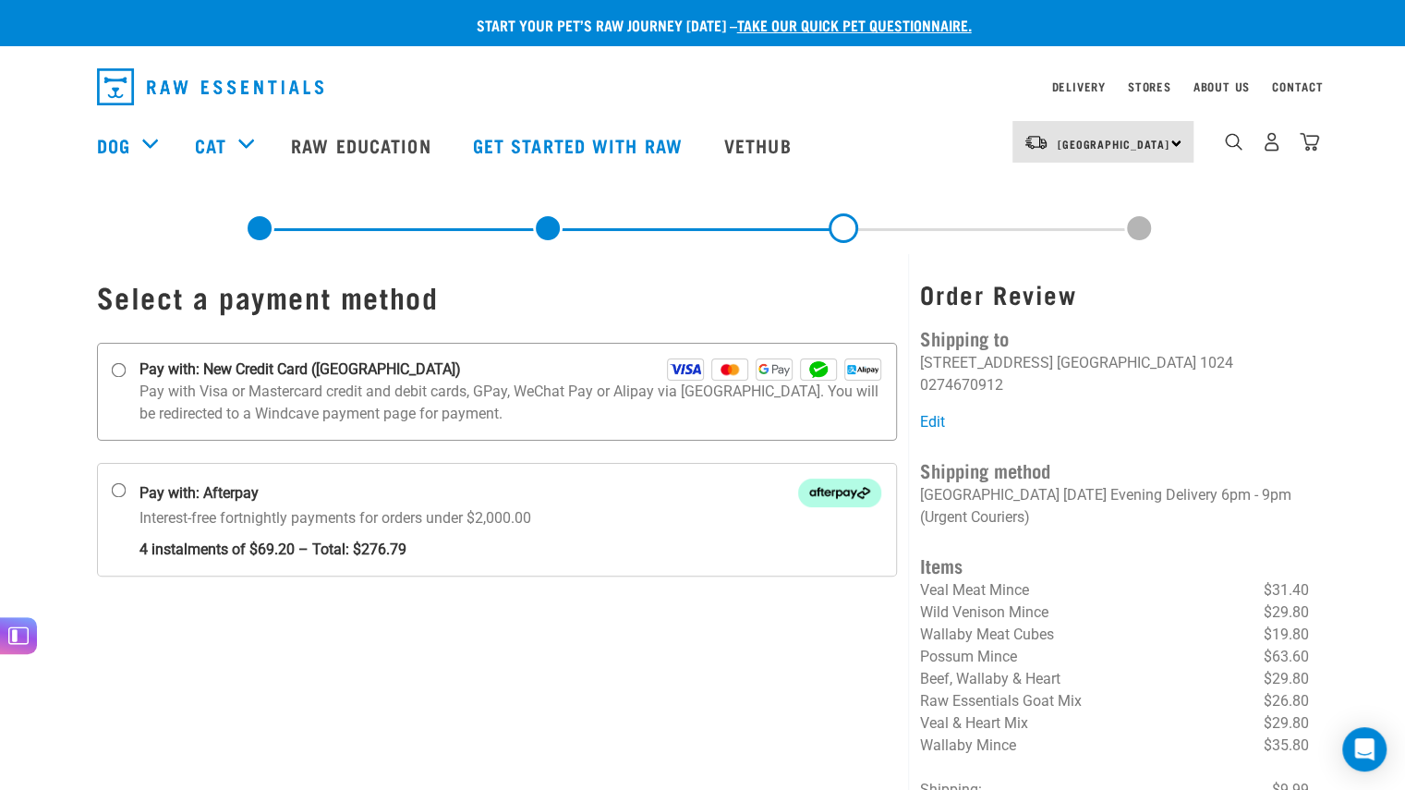
click at [442, 402] on p "Pay with Visa or Mastercard credit and debit cards, GPay, WeChat Pay or Alipay …" at bounding box center [511, 403] width 743 height 44
click at [126, 378] on input "Pay with: New Credit Card ([GEOGRAPHIC_DATA])" at bounding box center [118, 370] width 15 height 15
radio input "true"
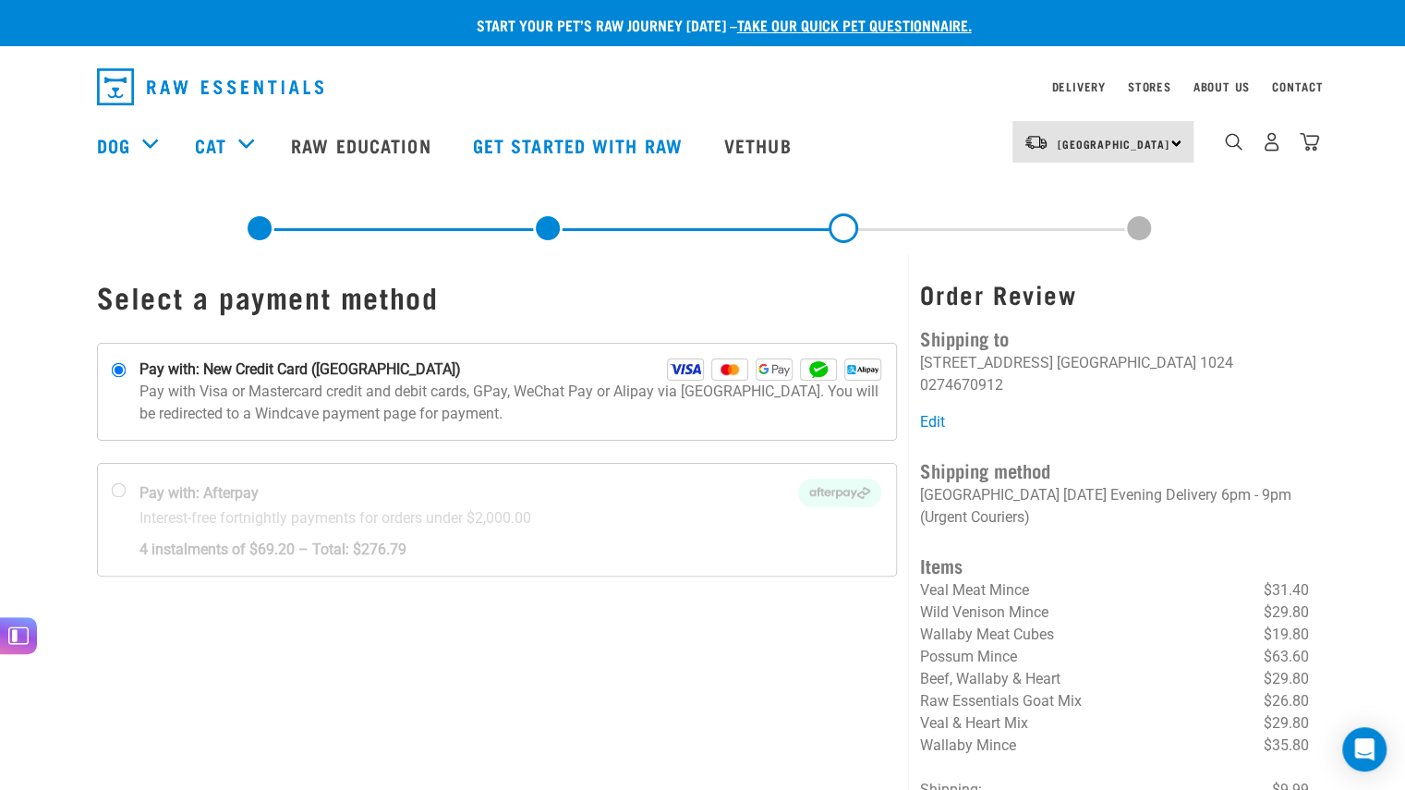
scroll to position [1, 0]
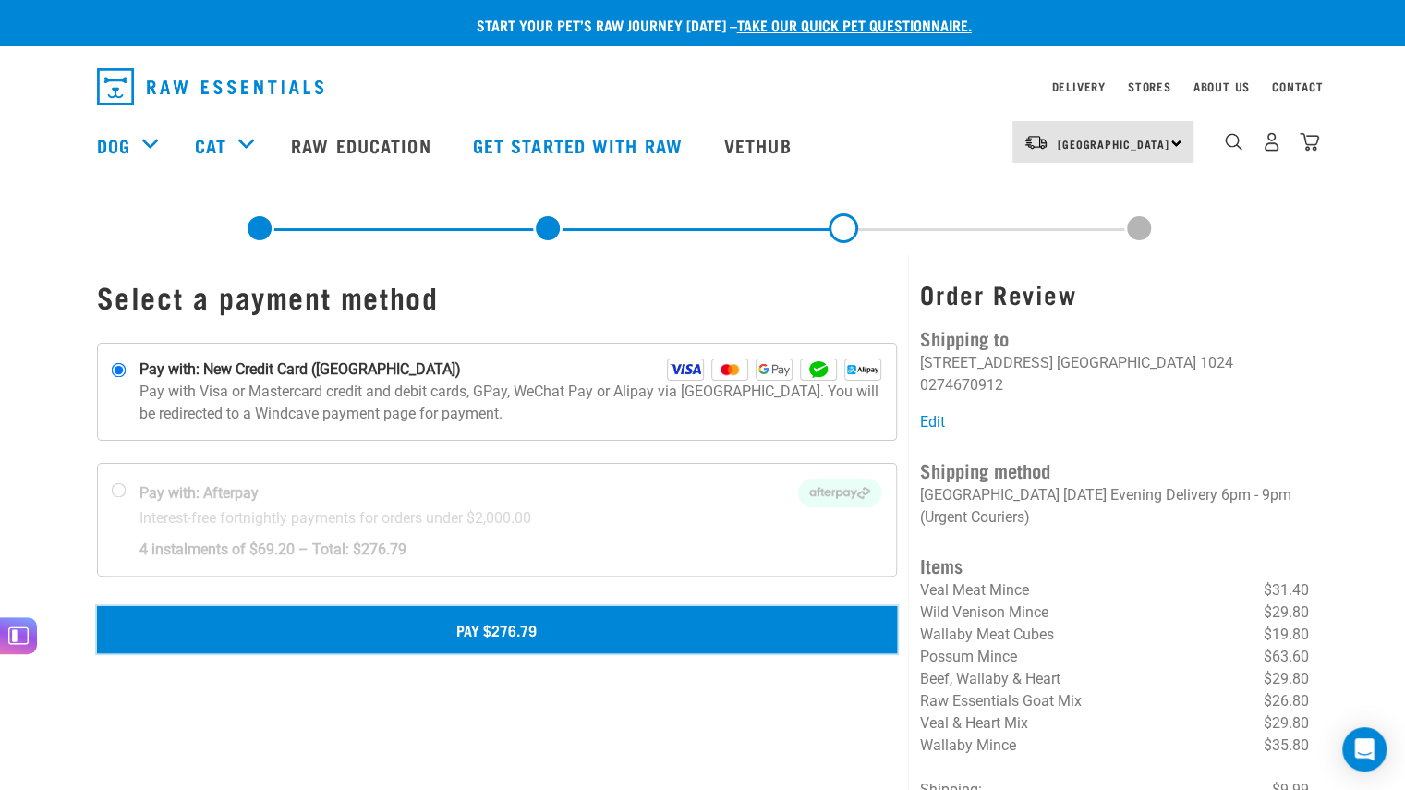
click at [479, 627] on button "Pay $276.79" at bounding box center [497, 629] width 801 height 46
click at [586, 620] on button "Pay $276.79" at bounding box center [497, 629] width 801 height 46
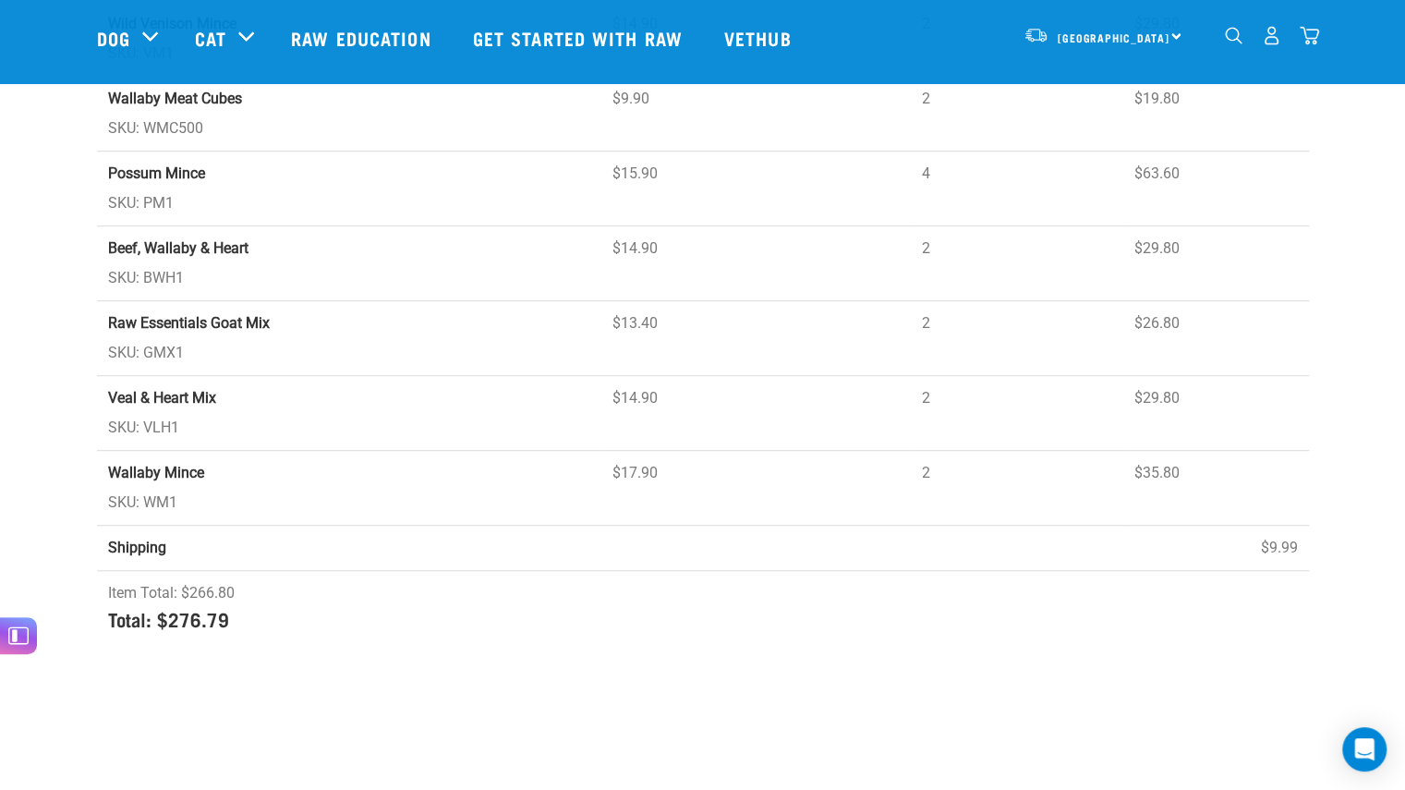
scroll to position [529, 0]
